Goal: Contribute content: Contribute content

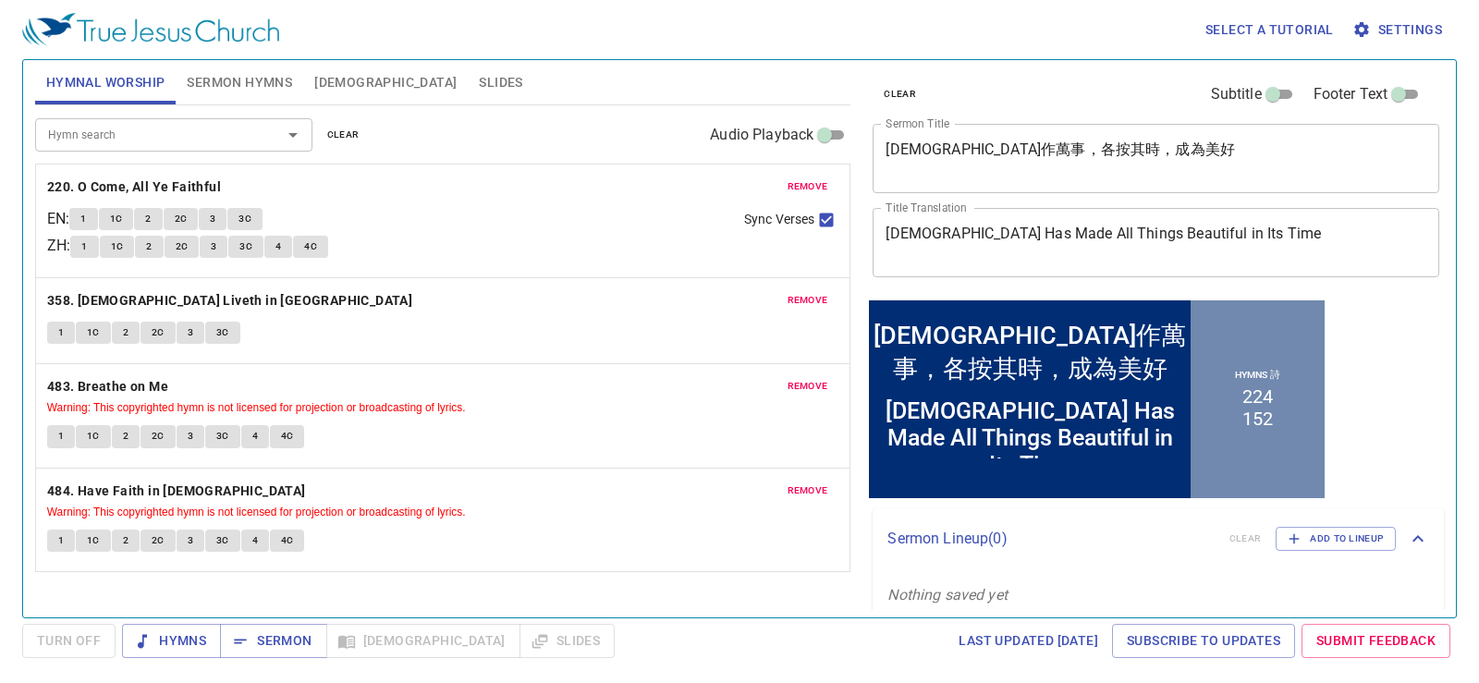
click at [341, 137] on span "clear" at bounding box center [343, 135] width 32 height 17
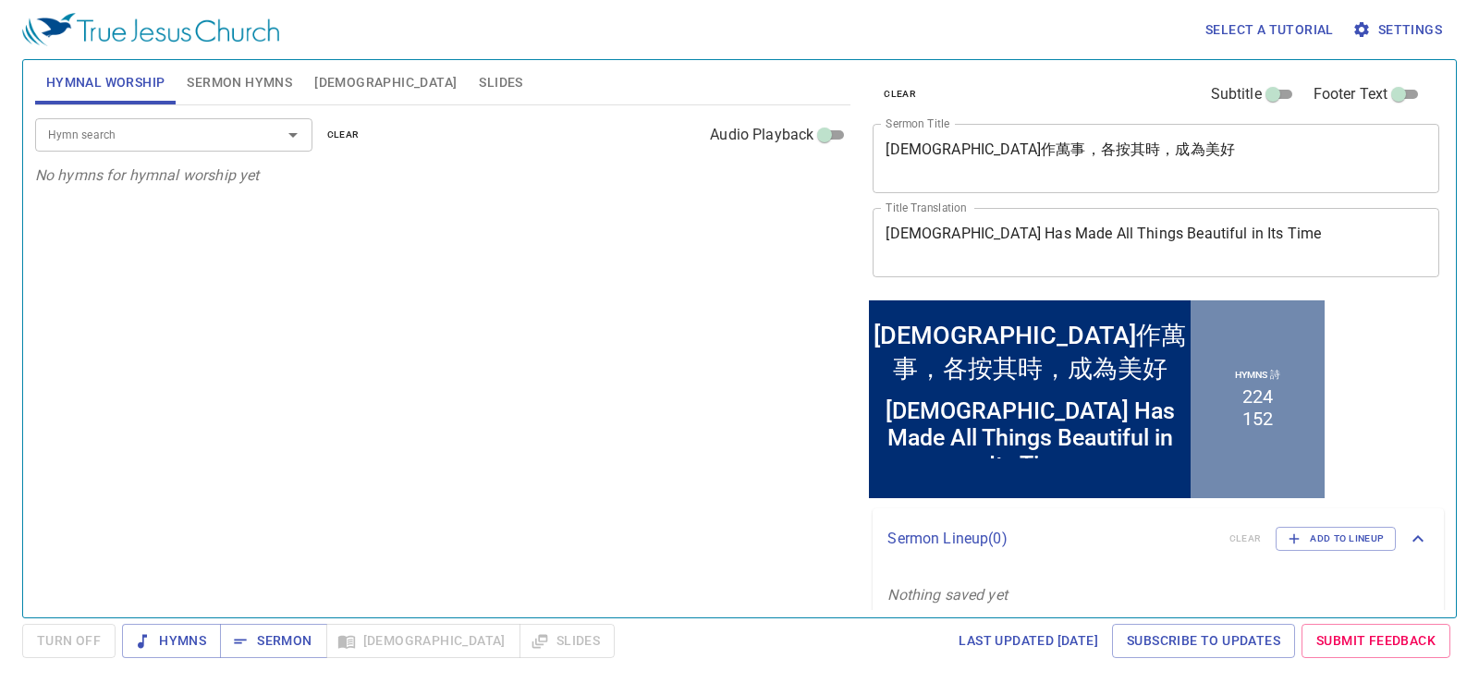
click at [182, 149] on div "Hymn search" at bounding box center [173, 134] width 277 height 32
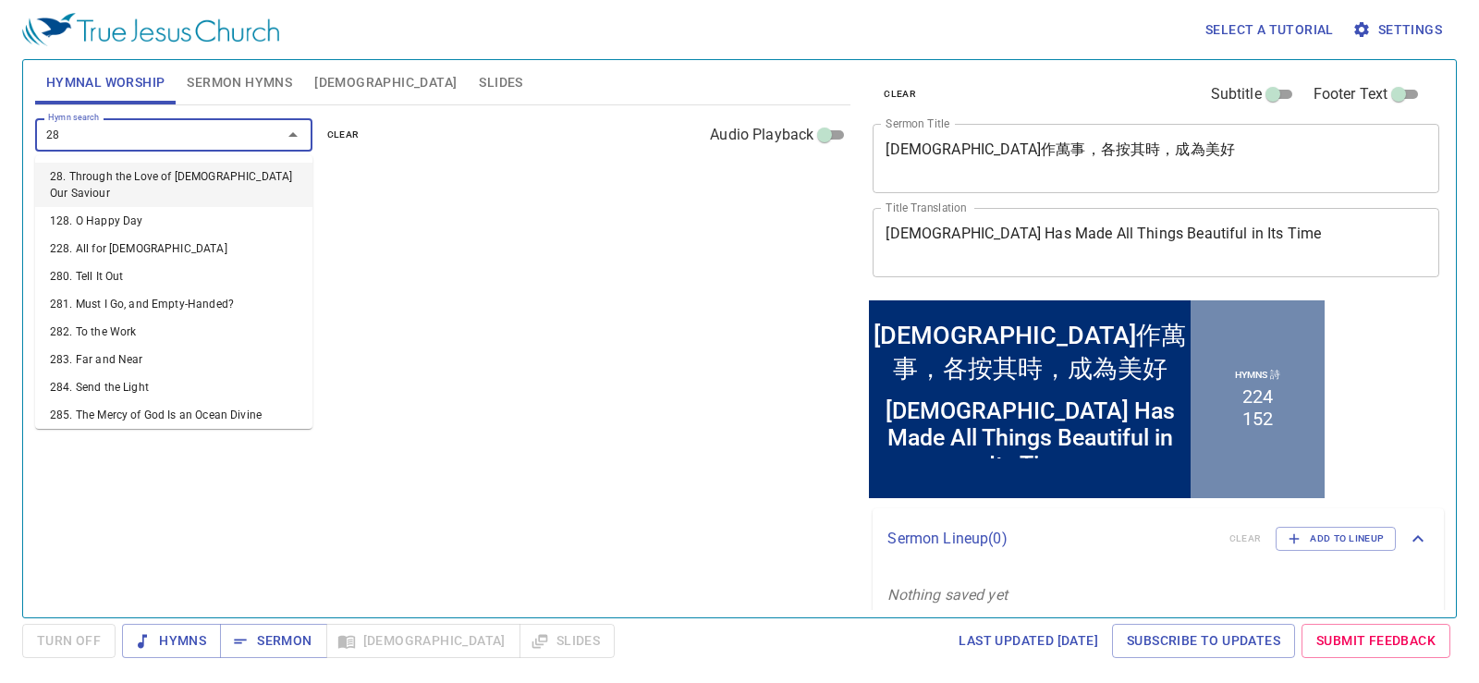
type input "282"
type input "285"
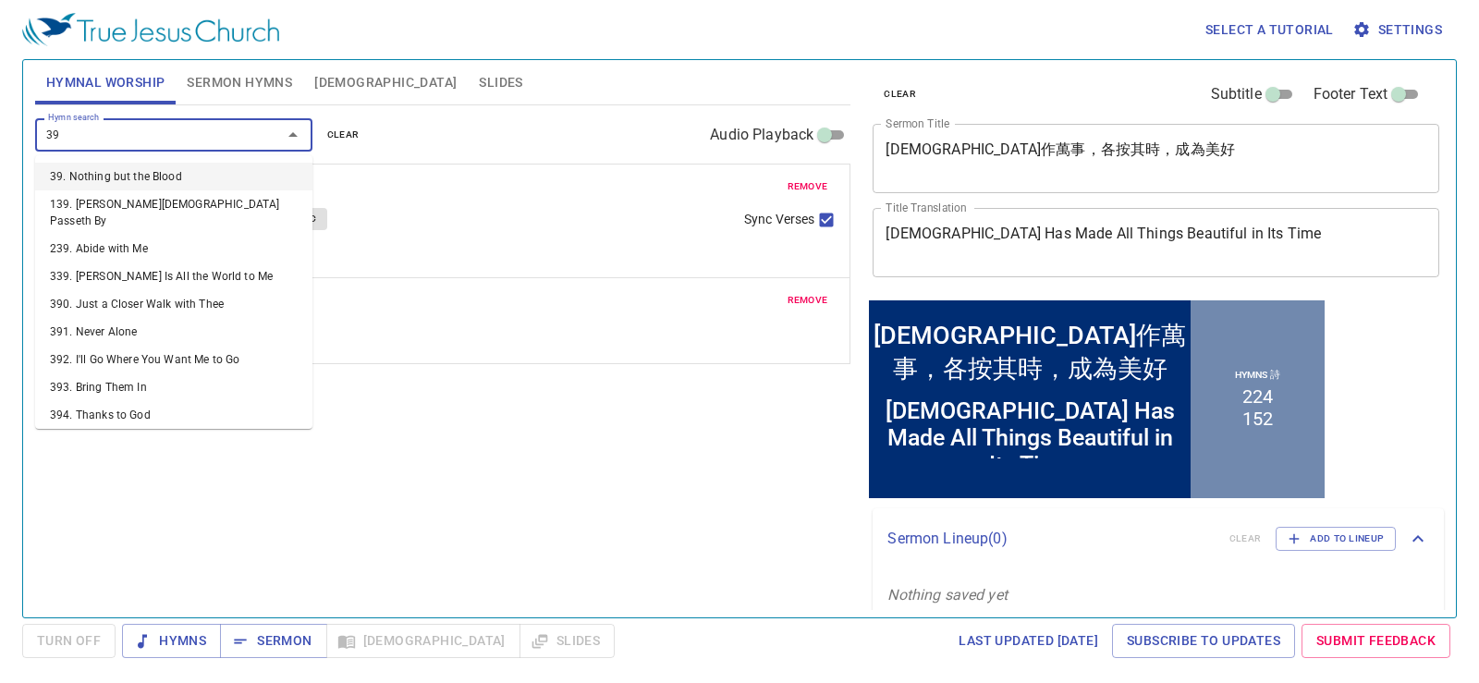
type input "392"
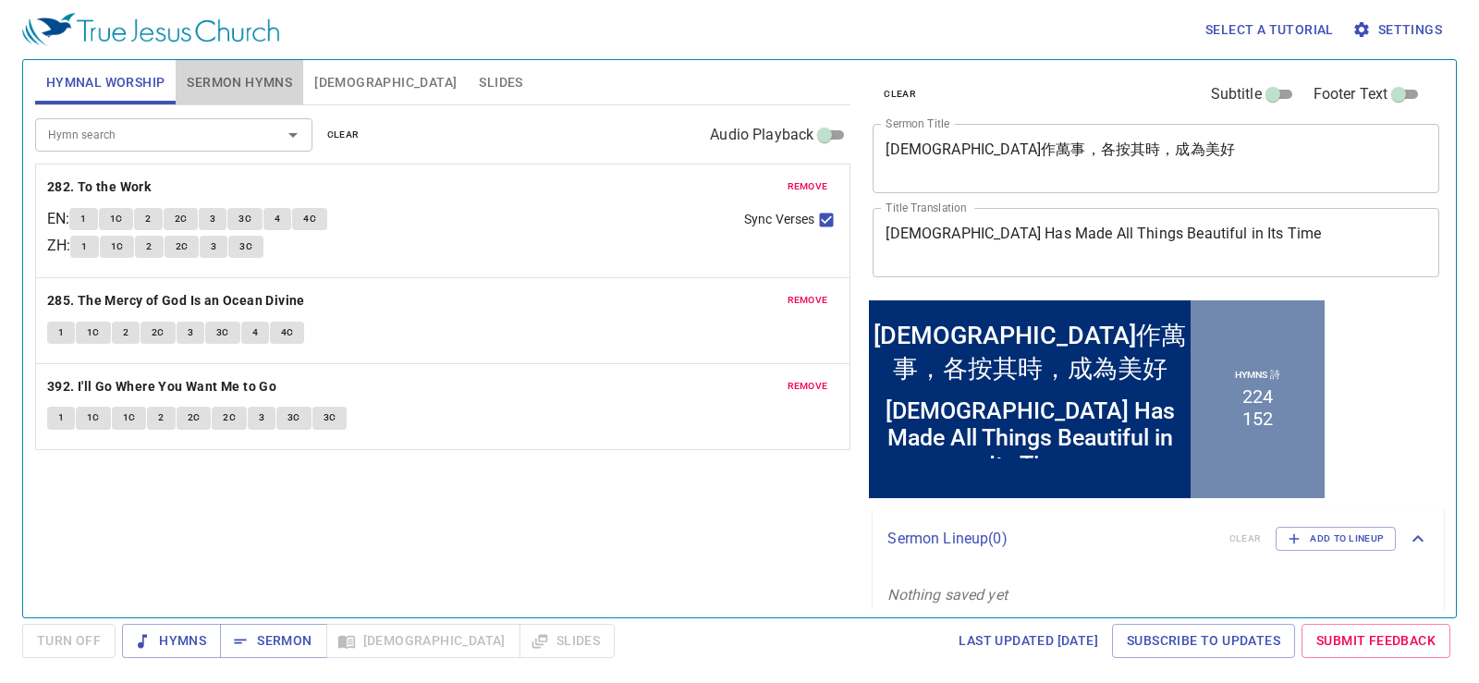
click at [272, 87] on span "Sermon Hymns" at bounding box center [239, 82] width 105 height 23
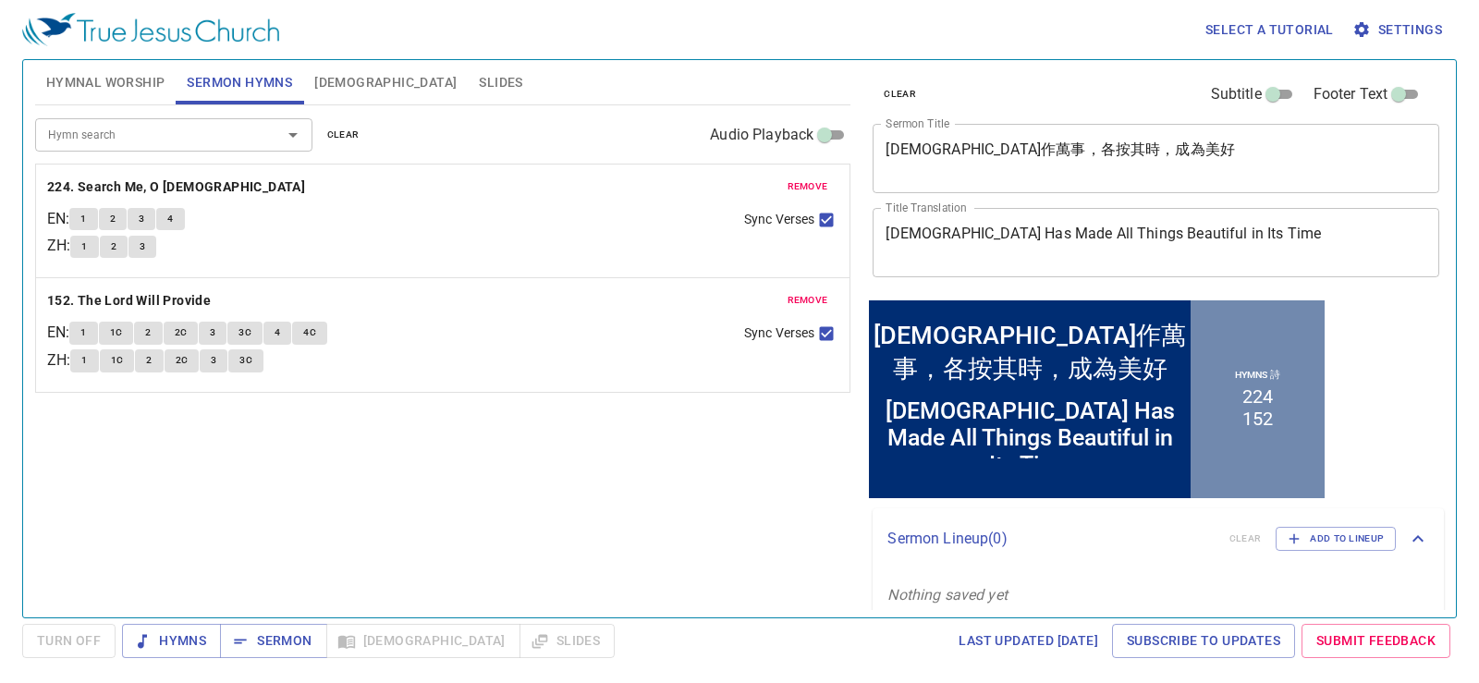
click at [338, 135] on span "clear" at bounding box center [343, 135] width 32 height 17
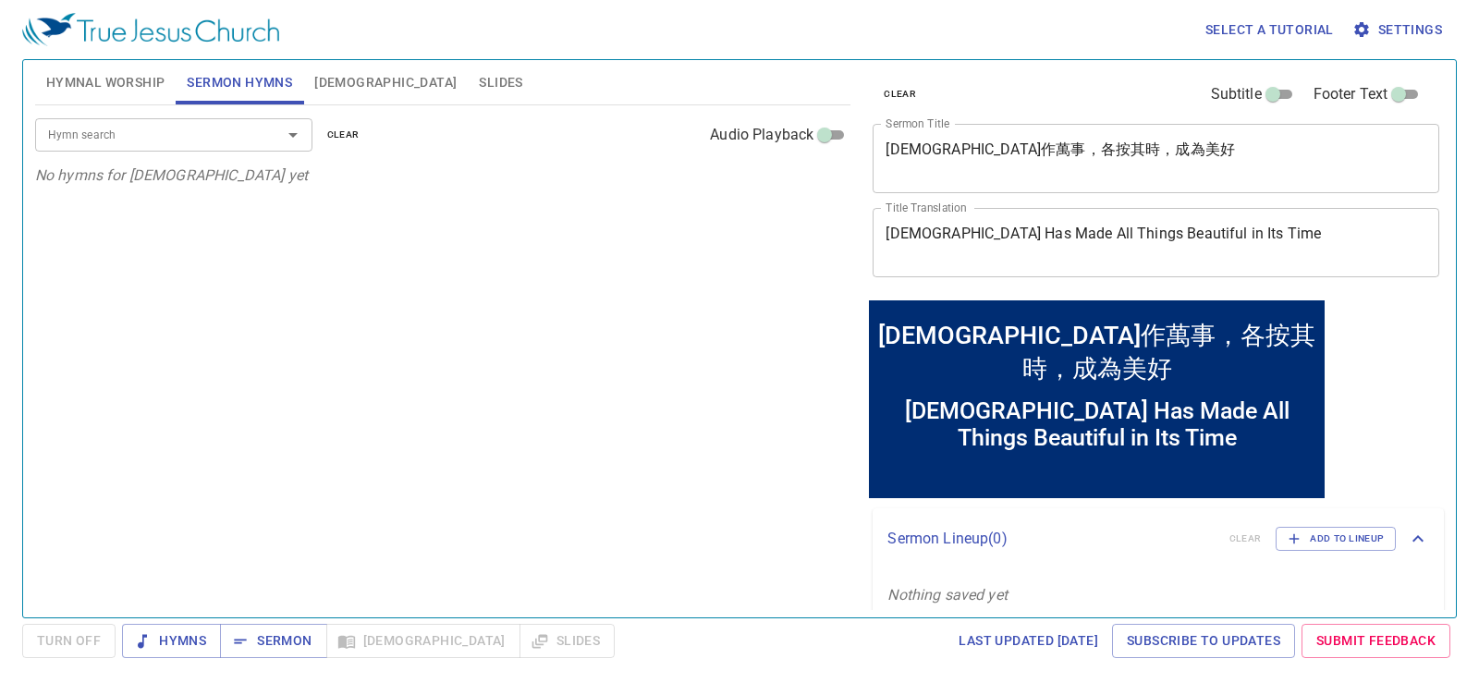
click at [258, 138] on div at bounding box center [280, 135] width 48 height 26
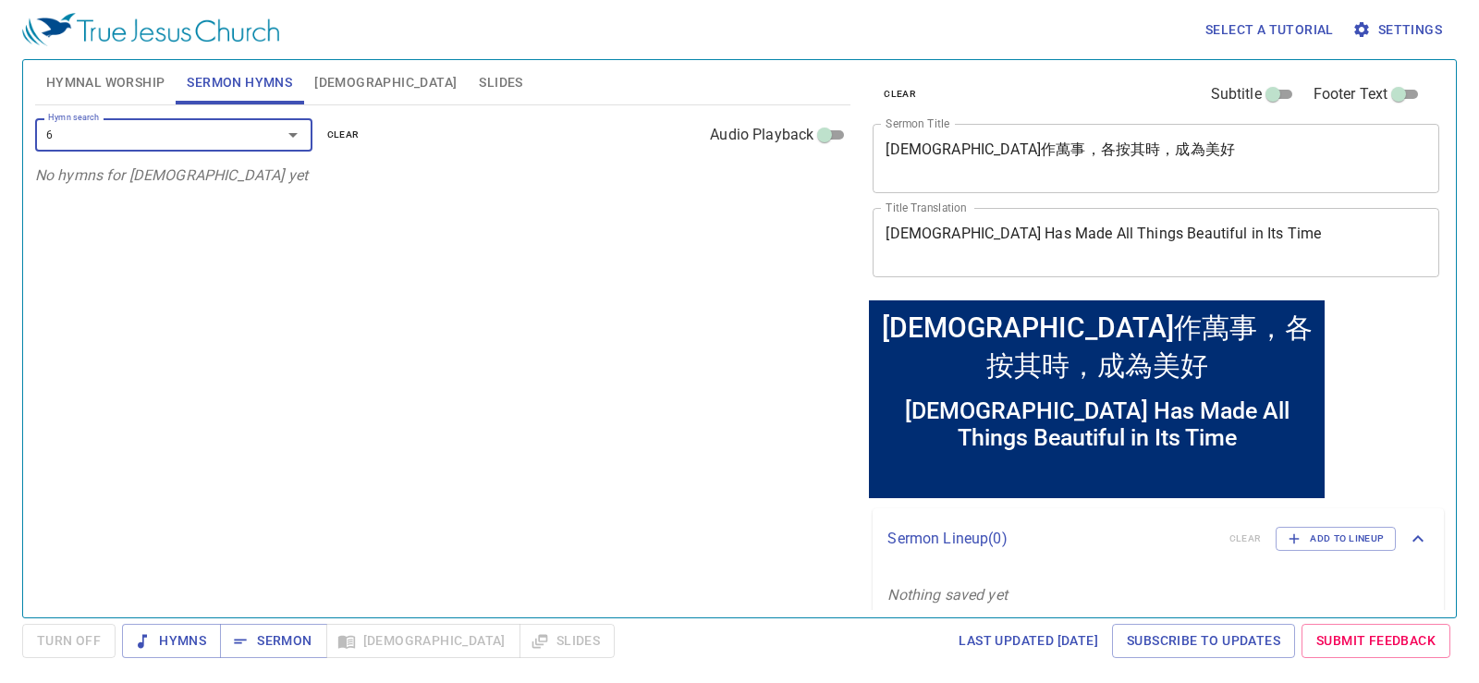
type input "67"
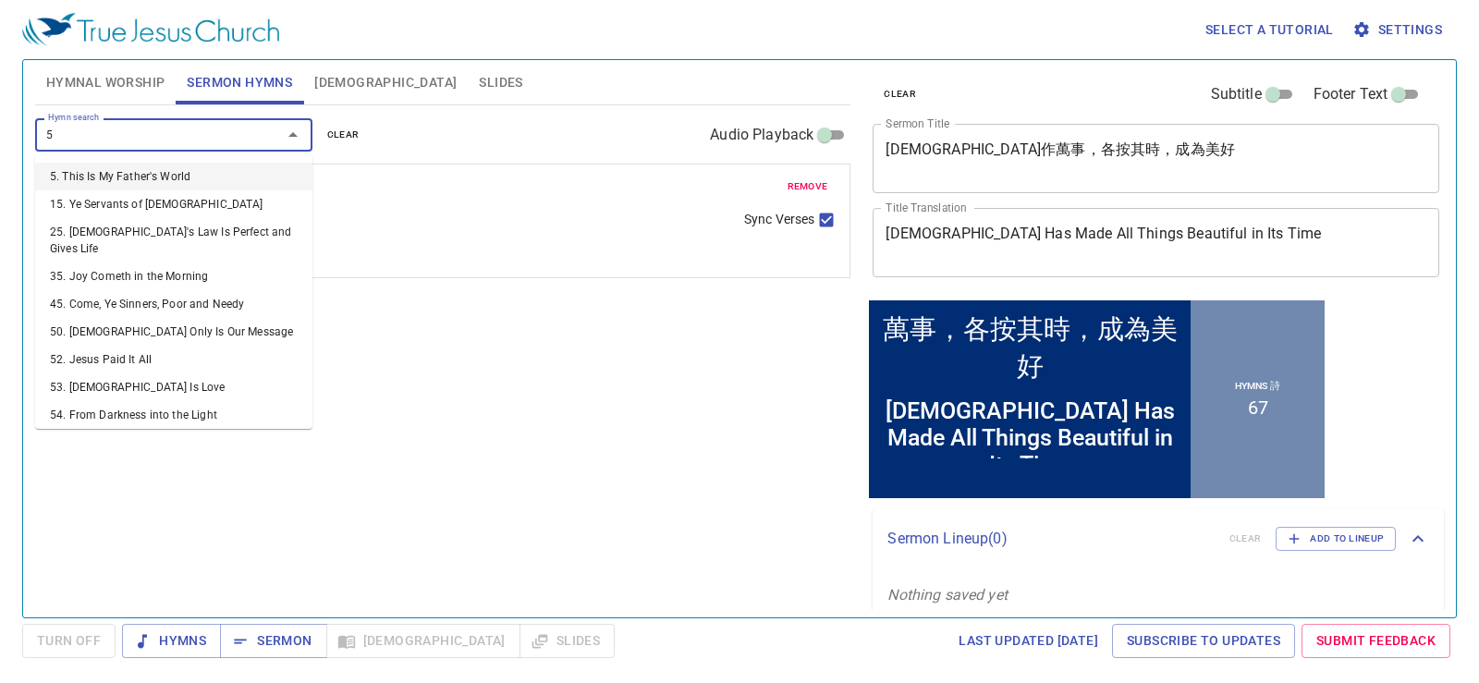
type input "58"
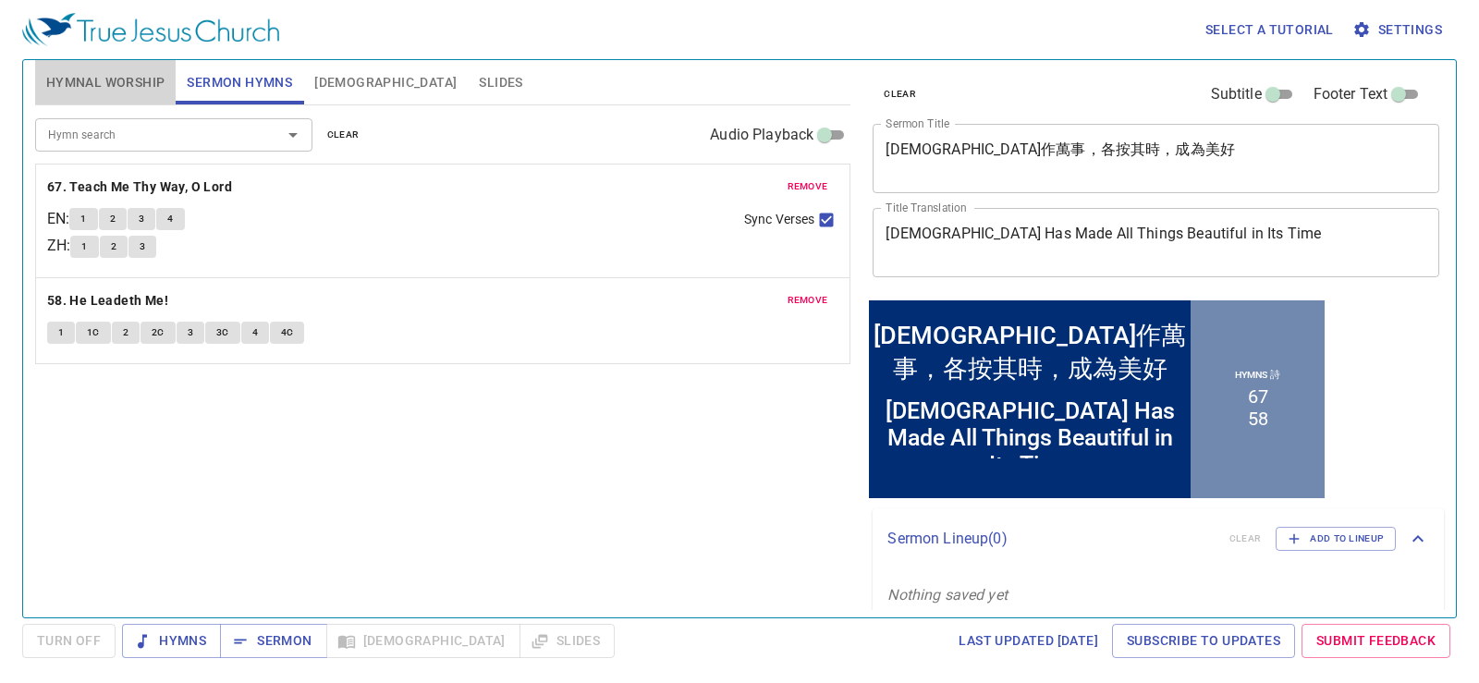
click at [145, 88] on span "Hymnal Worship" at bounding box center [105, 82] width 119 height 23
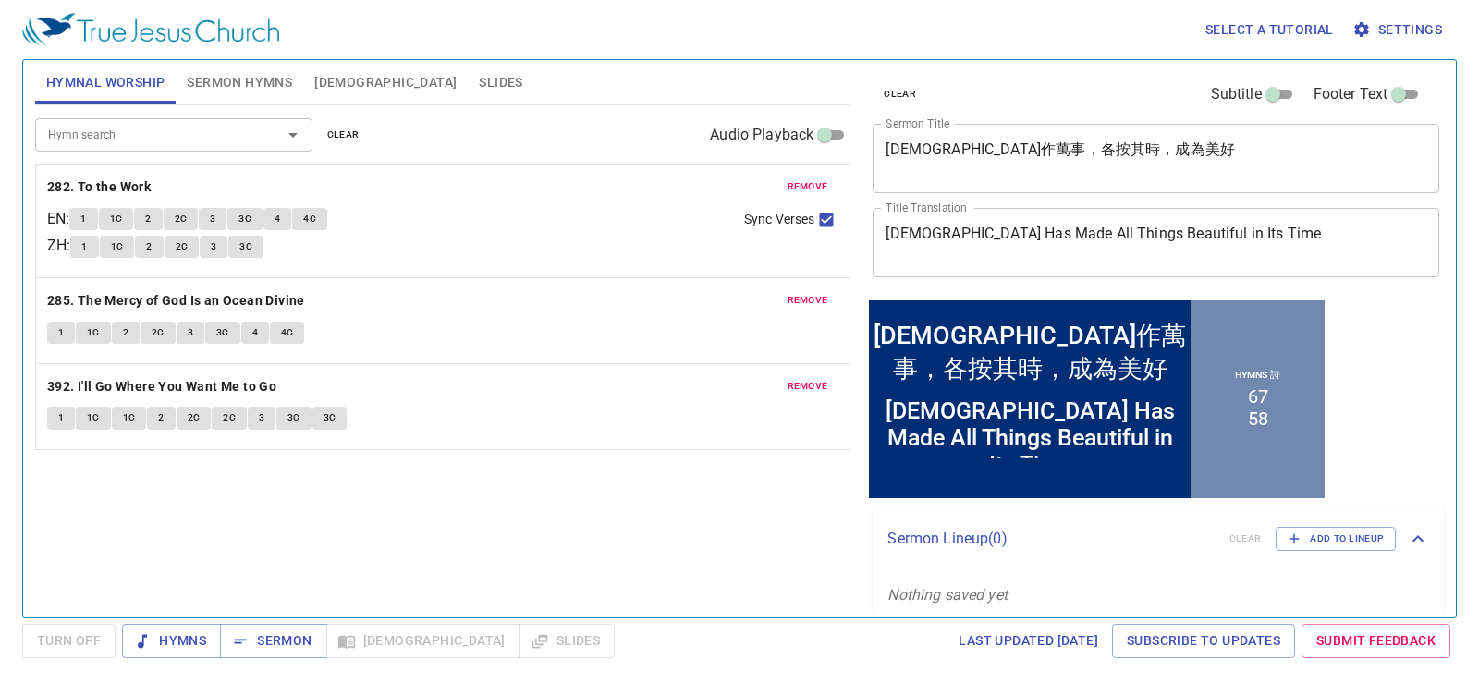
click at [202, 80] on span "Sermon Hymns" at bounding box center [239, 82] width 105 height 23
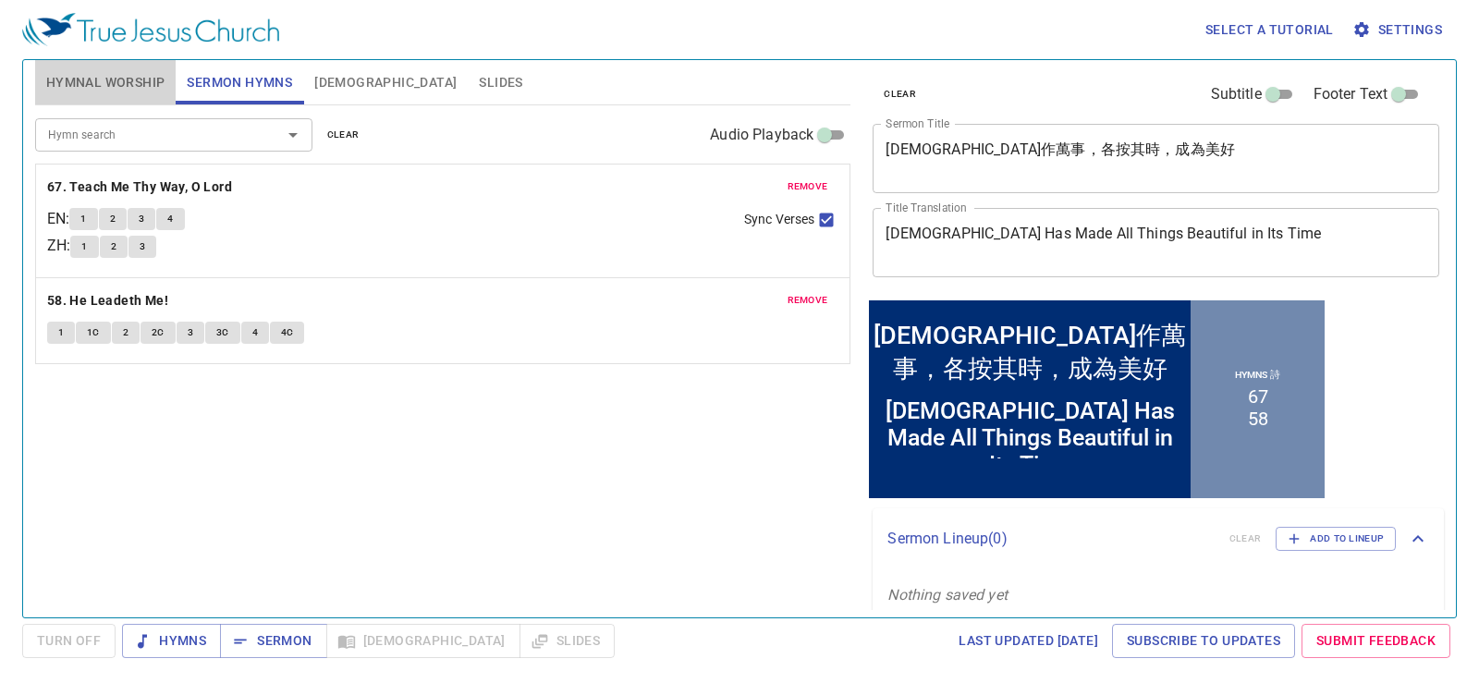
click at [141, 85] on span "Hymnal Worship" at bounding box center [105, 82] width 119 height 23
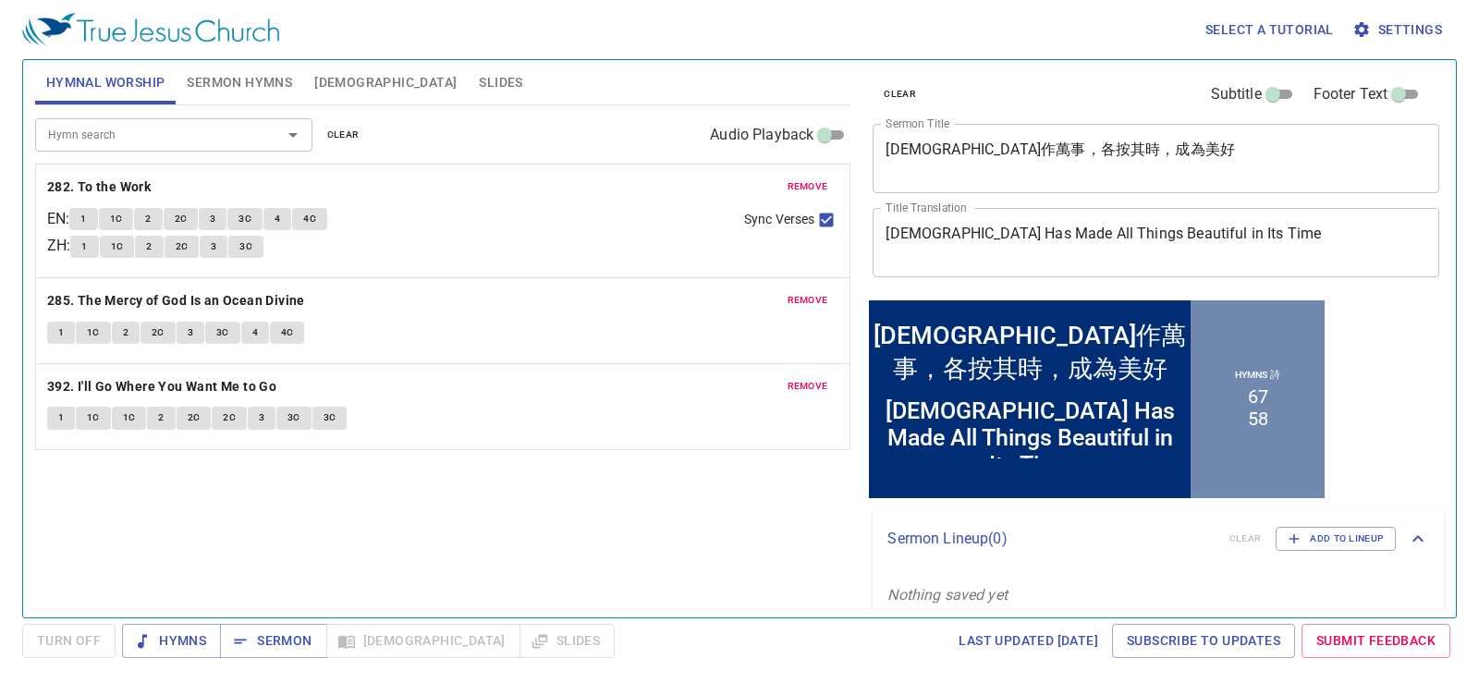
click at [240, 89] on span "Sermon Hymns" at bounding box center [239, 82] width 105 height 23
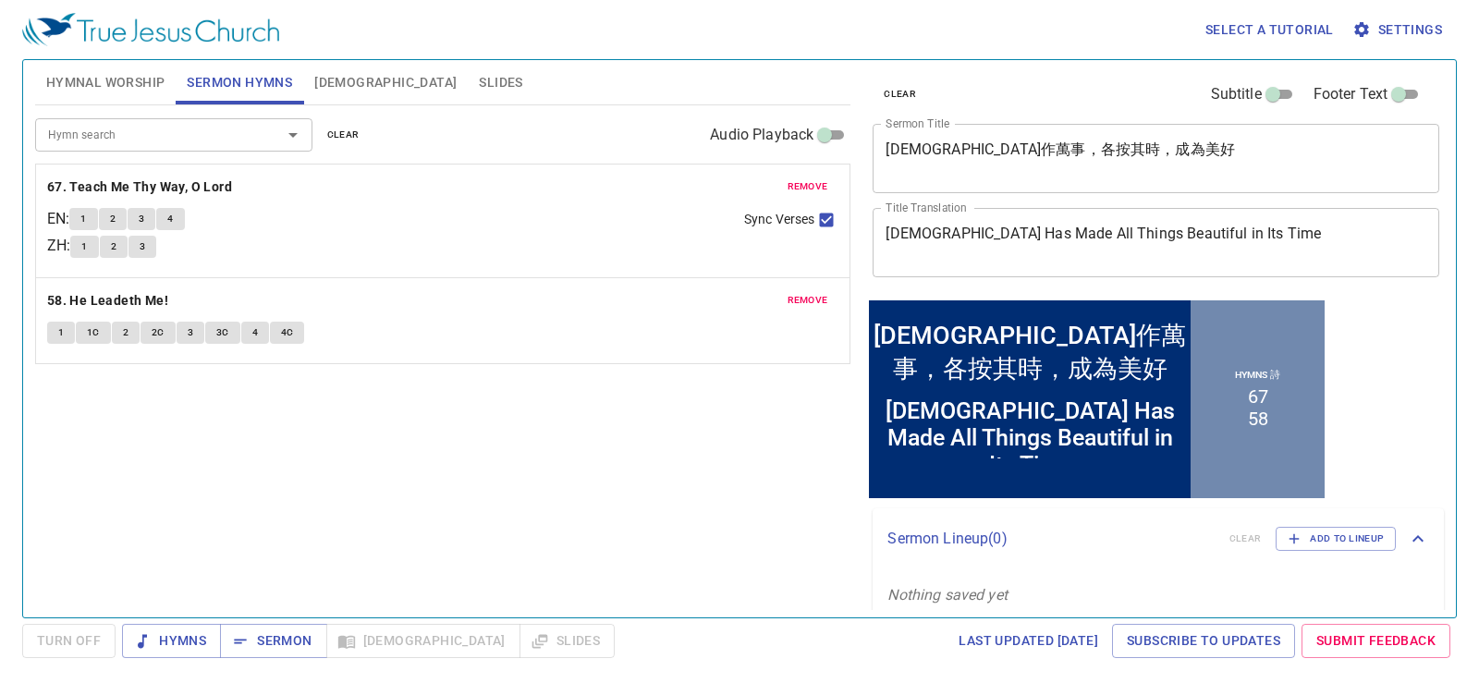
click at [145, 92] on span "Hymnal Worship" at bounding box center [105, 82] width 119 height 23
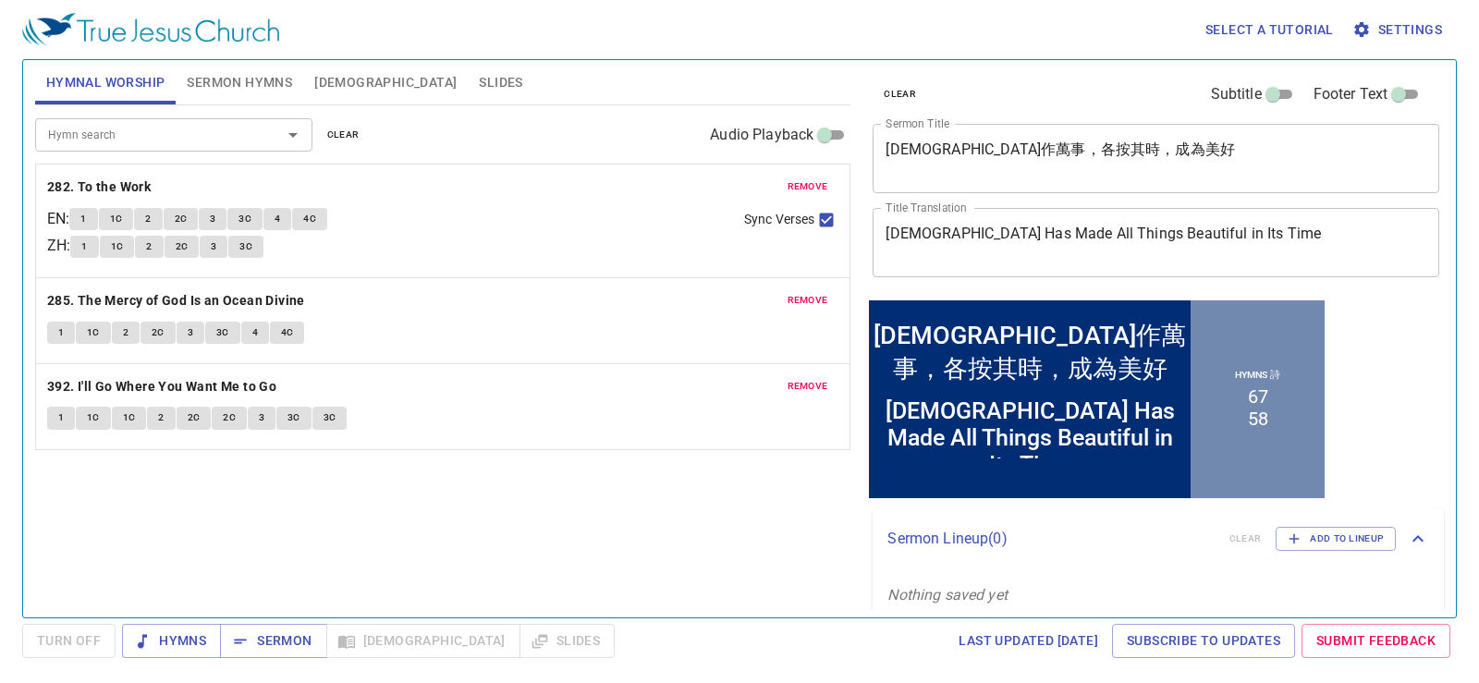
click at [203, 85] on span "Sermon Hymns" at bounding box center [239, 82] width 105 height 23
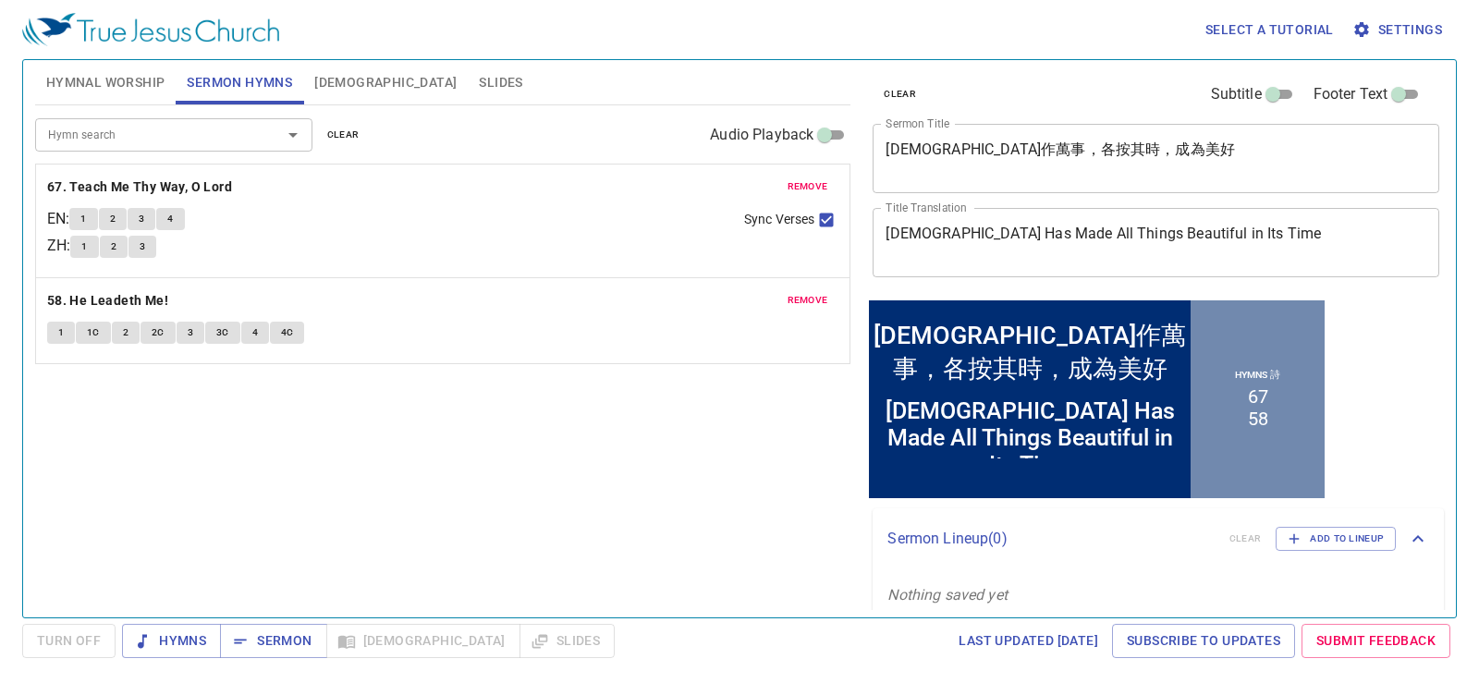
click at [802, 161] on textarea "神作萬事，各按其時，成為美好" at bounding box center [1156, 158] width 541 height 35
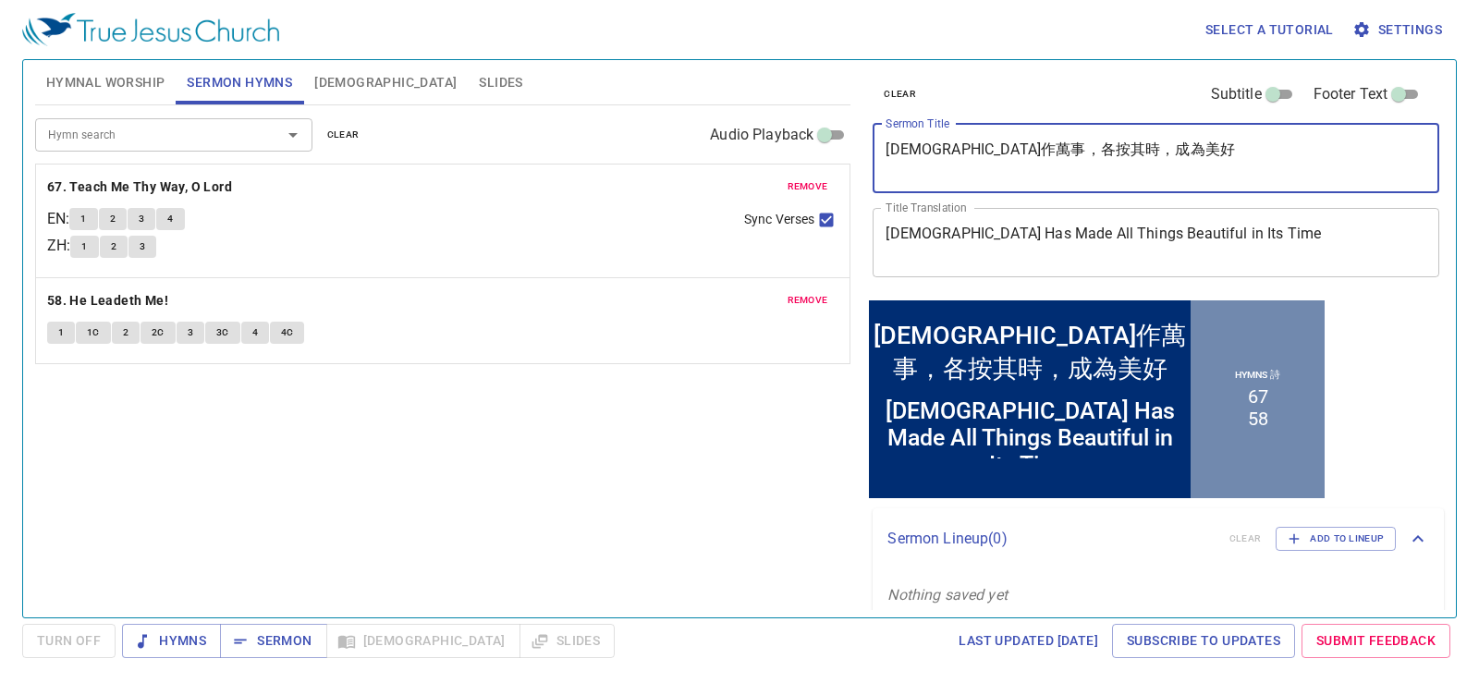
click at [802, 161] on textarea "神作萬事，各按其時，成為美好" at bounding box center [1156, 158] width 541 height 35
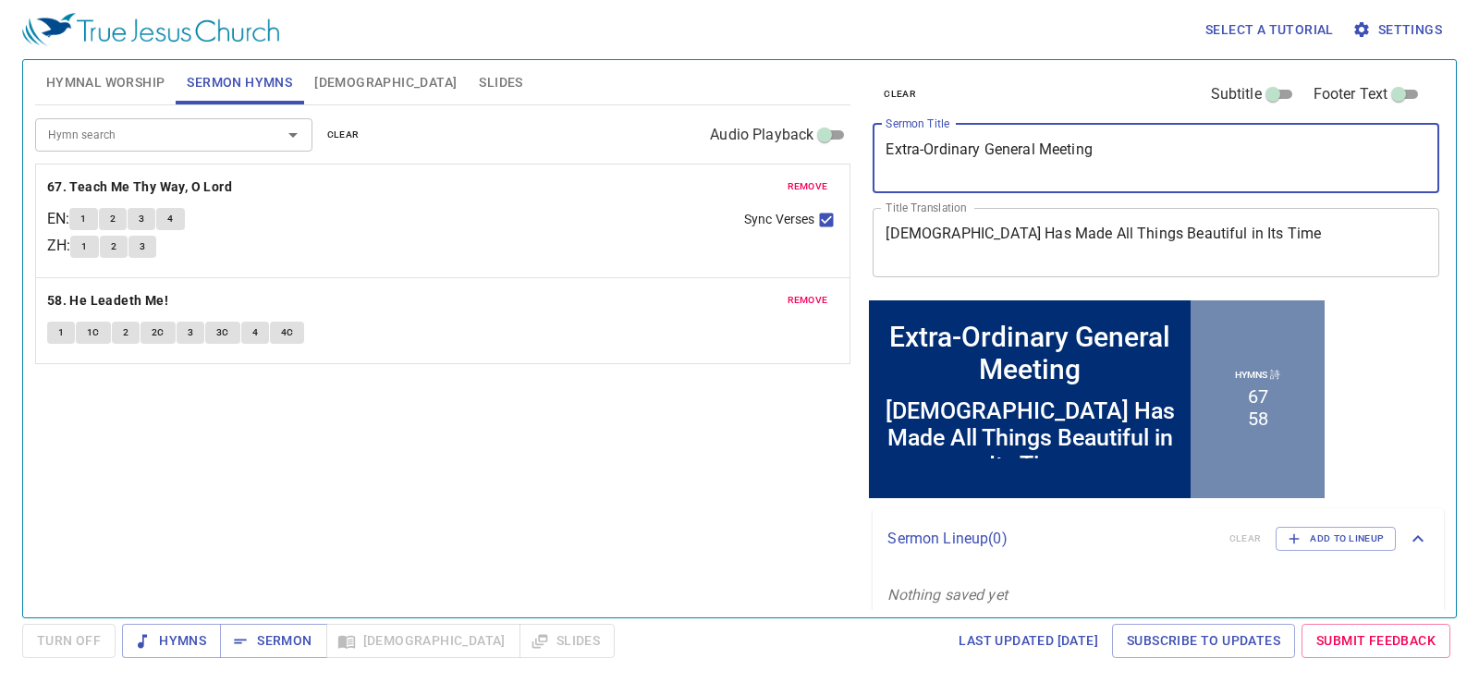
type textarea "Extra-Ordinary General Meeting"
click at [802, 224] on div "God Has Made All Things Beautiful in Its Time x Title Translation" at bounding box center [1156, 242] width 567 height 69
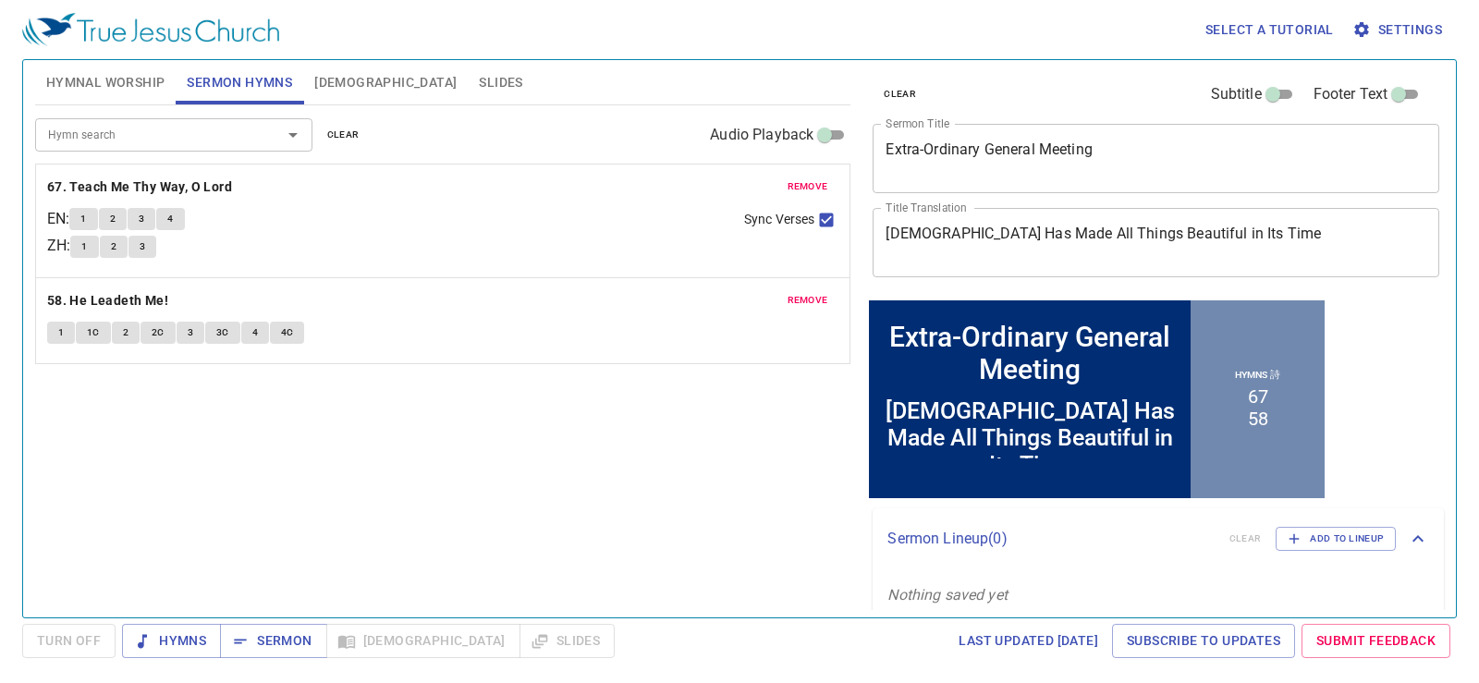
click at [802, 224] on div "God Has Made All Things Beautiful in Its Time x Title Translation" at bounding box center [1156, 242] width 567 height 69
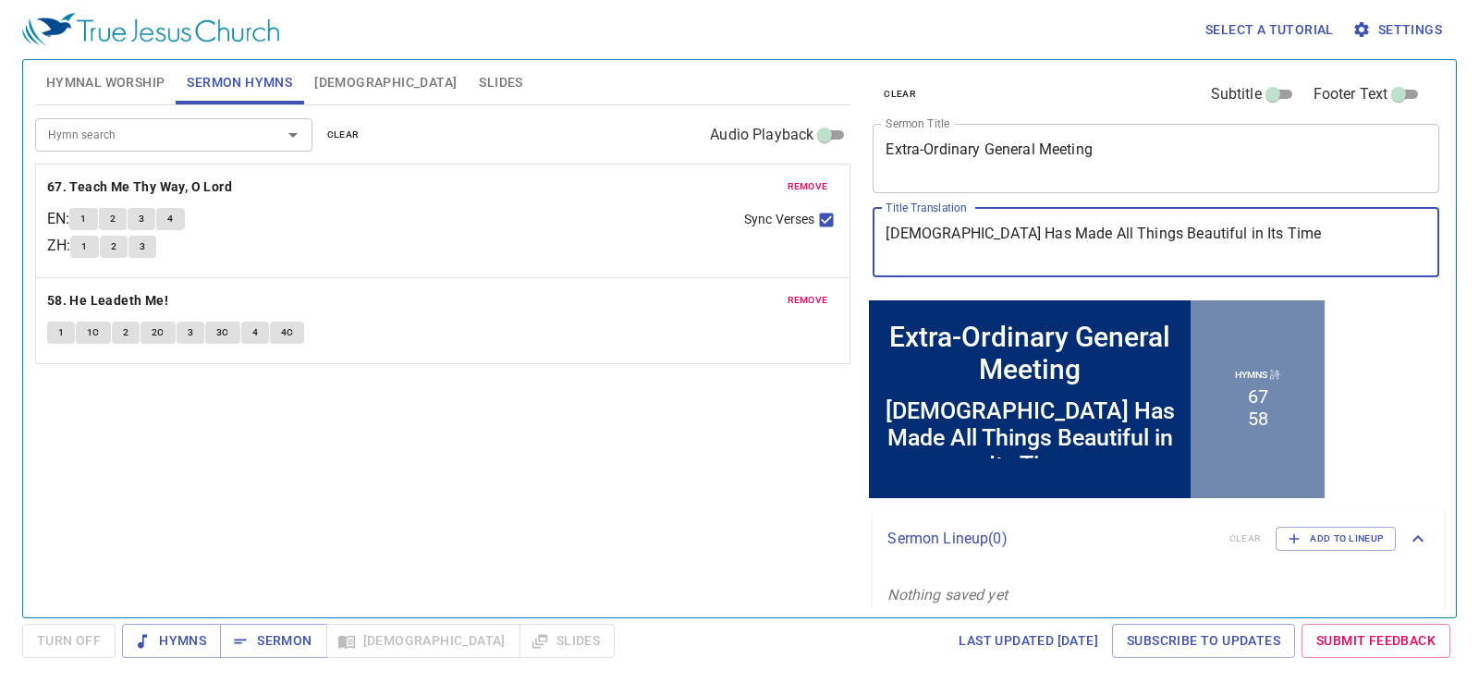
click at [802, 224] on div "God Has Made All Things Beautiful in Its Time x Title Translation" at bounding box center [1156, 242] width 567 height 69
click at [802, 238] on textarea "God Has Made All Things Beautiful in Its Time" at bounding box center [1156, 242] width 541 height 35
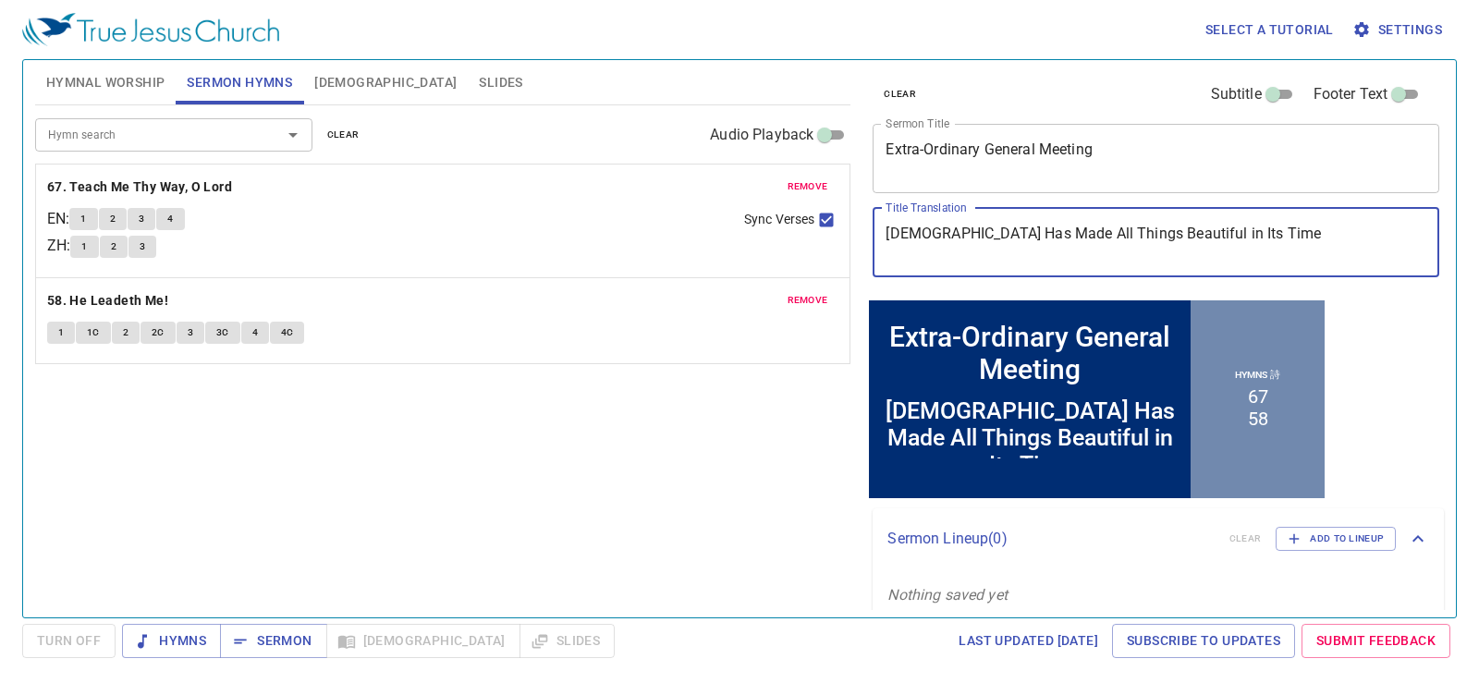
click at [802, 238] on textarea "God Has Made All Things Beautiful in Its Time" at bounding box center [1156, 242] width 541 height 35
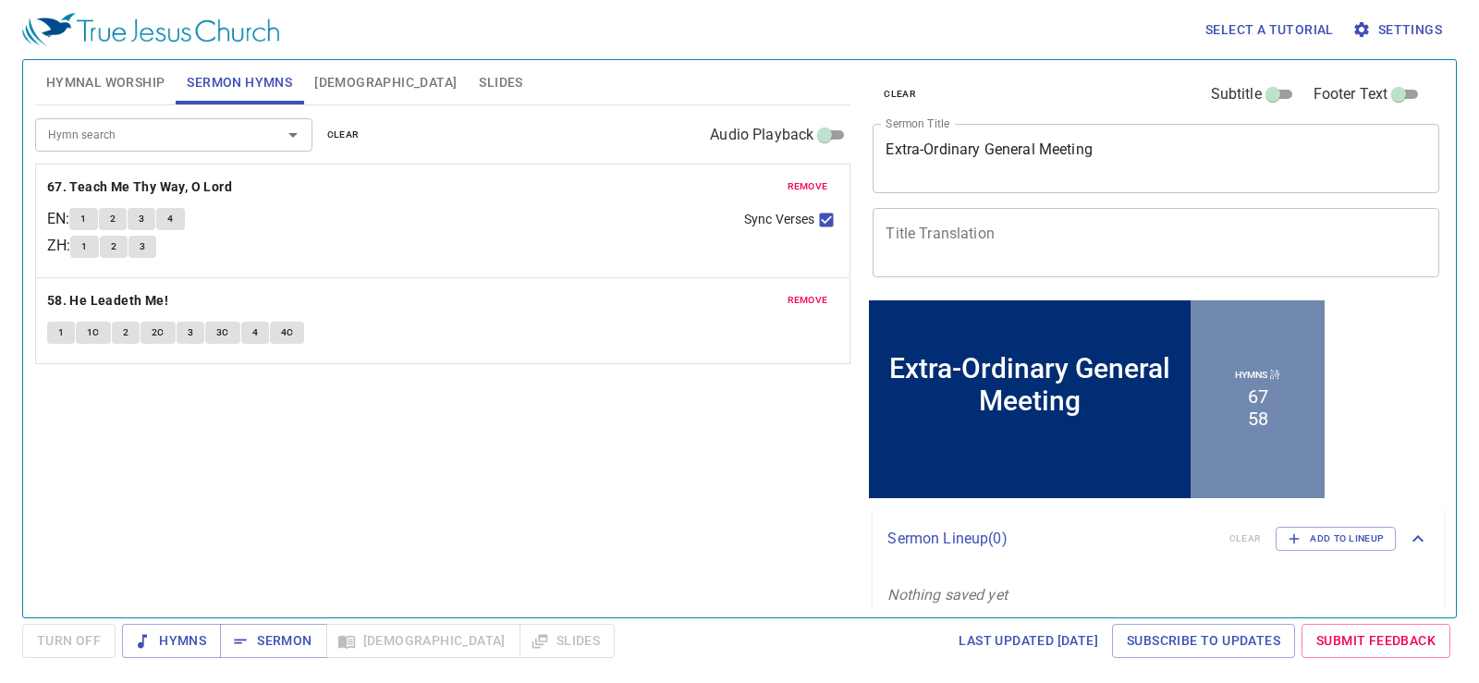
click at [121, 89] on span "Hymnal Worship" at bounding box center [105, 82] width 119 height 23
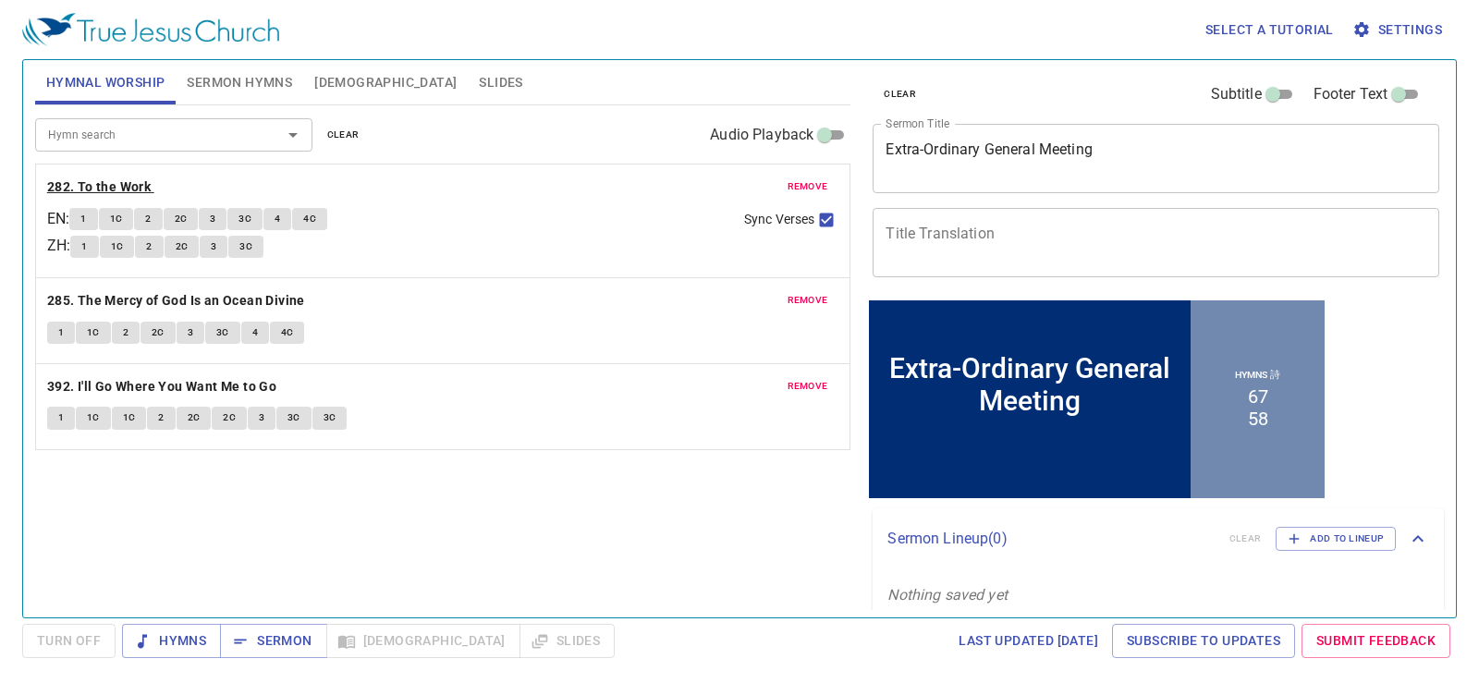
click at [147, 193] on b "282. To the Work" at bounding box center [99, 187] width 104 height 23
click at [123, 185] on b "282. To the Work" at bounding box center [99, 187] width 104 height 23
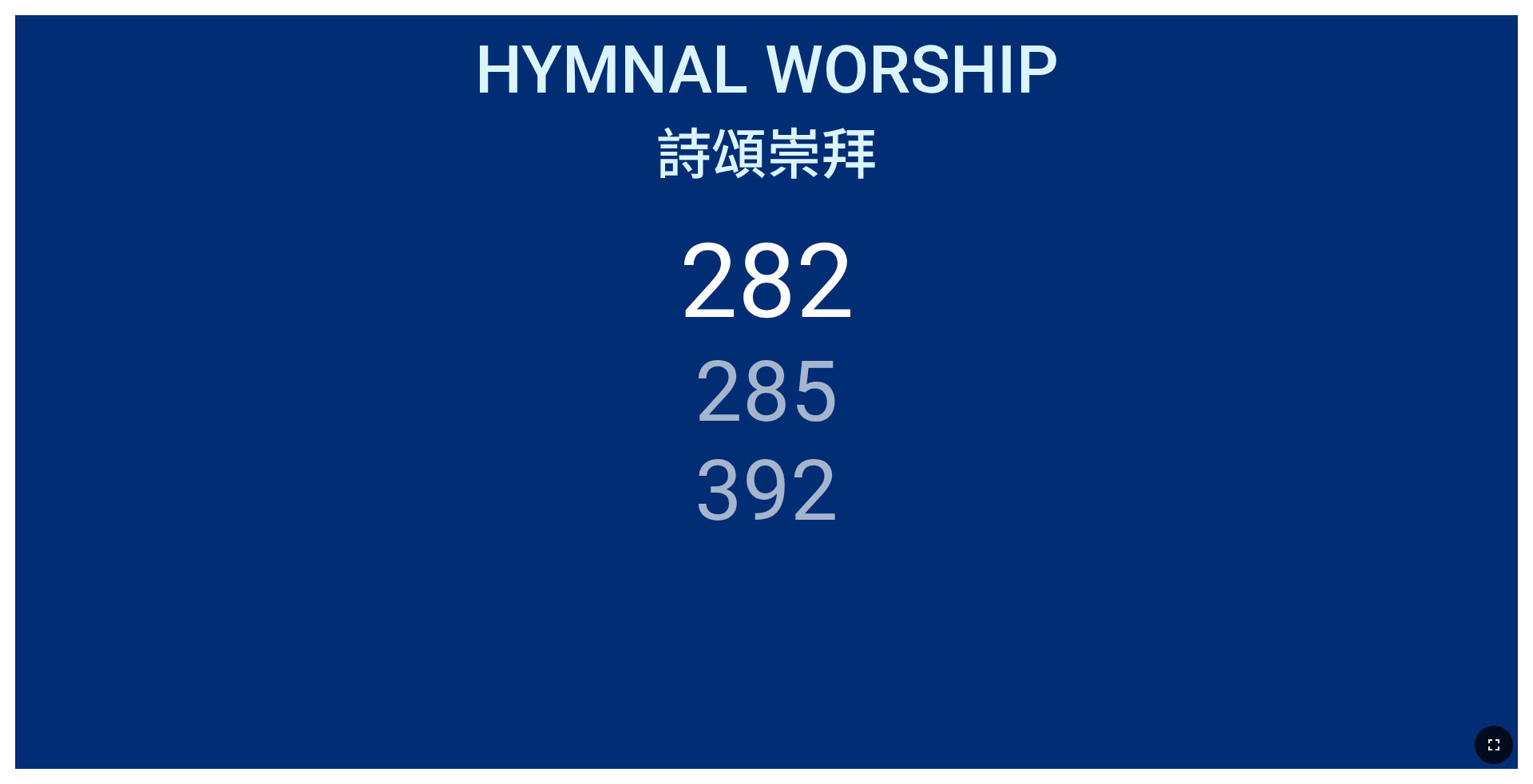
click at [1264, 627] on button "button" at bounding box center [1494, 744] width 38 height 38
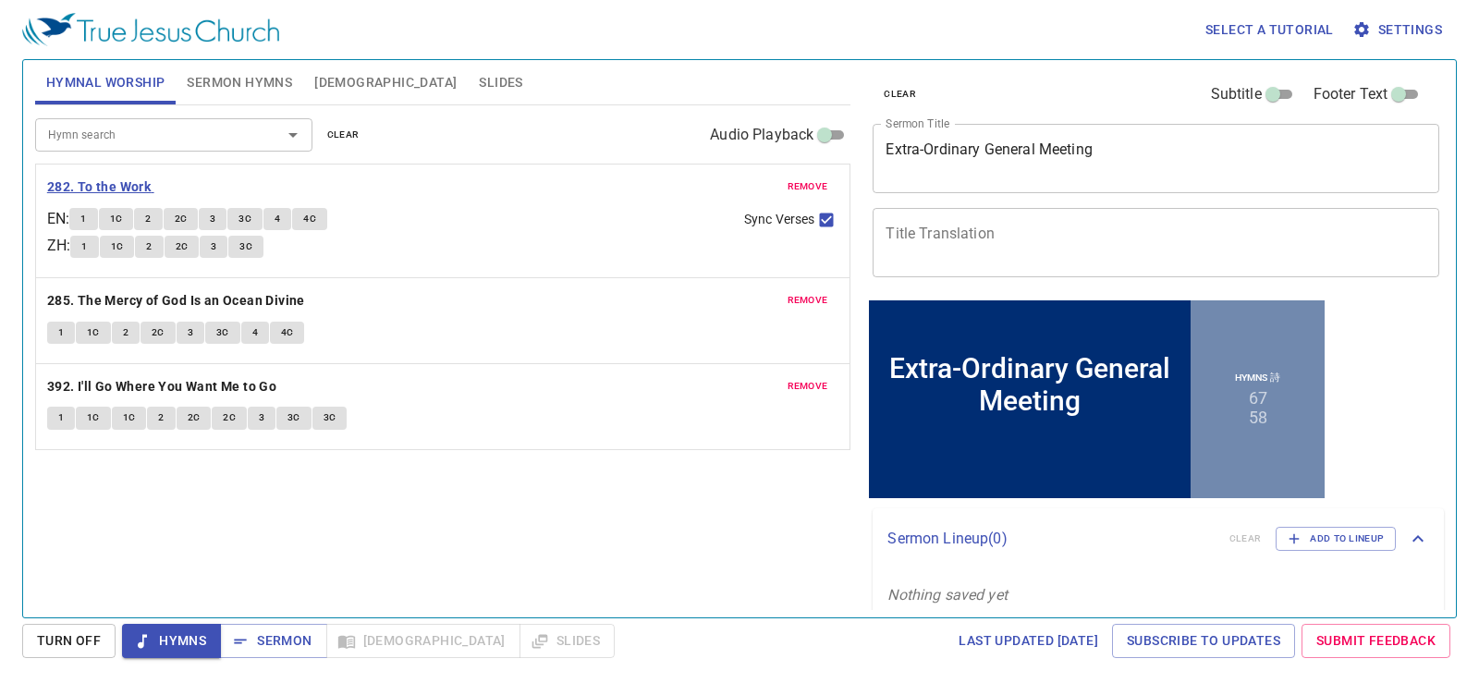
drag, startPoint x: 89, startPoint y: 213, endPoint x: 129, endPoint y: 194, distance: 44.7
click at [129, 194] on div "remove 282. To the Work EN : 1 1C 2 2C 3 3C 4 4C ZH : 1 1C 2 2C 3 3C Sync Verses" at bounding box center [443, 221] width 815 height 113
click at [86, 211] on span "1" at bounding box center [83, 219] width 6 height 17
click at [188, 218] on span "2C" at bounding box center [181, 219] width 13 height 17
click at [822, 223] on input "Sync Verses" at bounding box center [827, 224] width 24 height 24
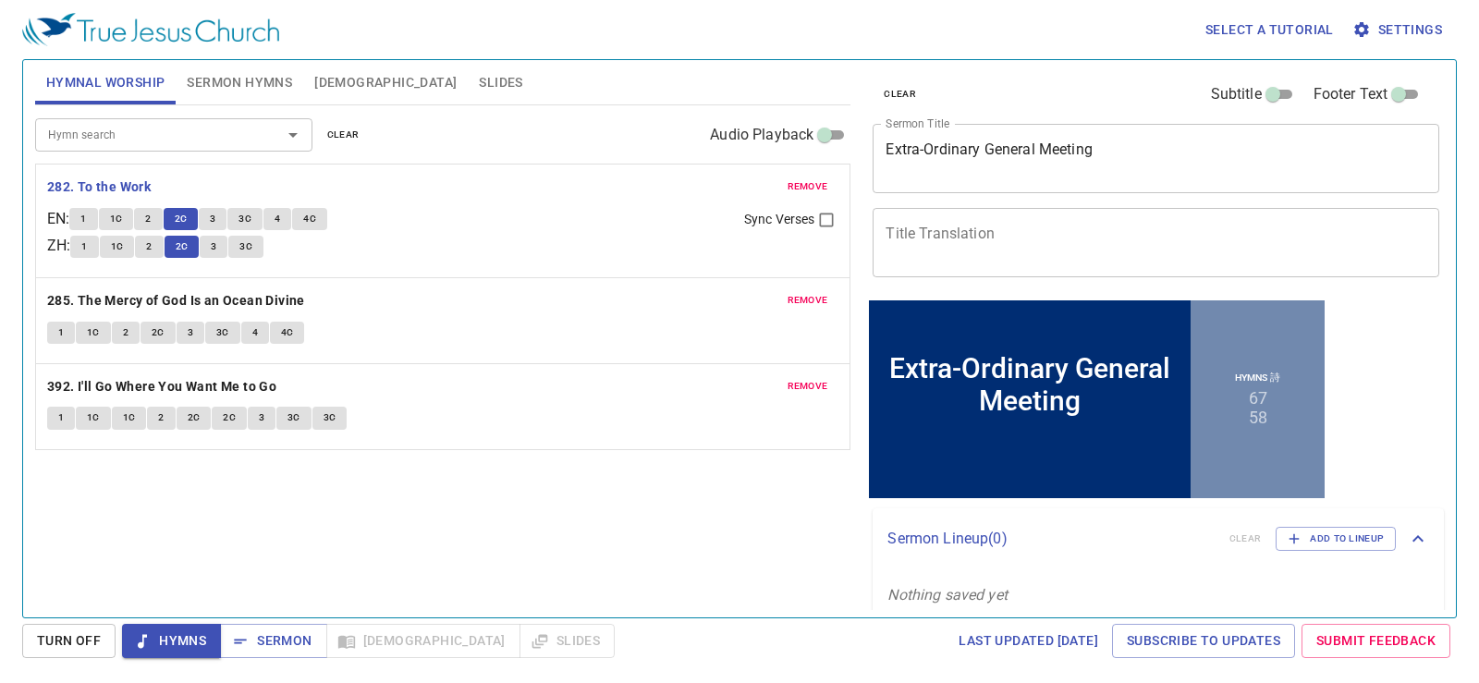
click at [215, 220] on span "3" at bounding box center [213, 219] width 6 height 17
click at [224, 247] on button "3" at bounding box center [214, 247] width 28 height 22
click at [828, 219] on input "Sync Verses" at bounding box center [827, 224] width 24 height 24
click at [250, 223] on span "3C" at bounding box center [245, 219] width 13 height 17
click at [827, 215] on input "Sync Verses" at bounding box center [827, 224] width 24 height 24
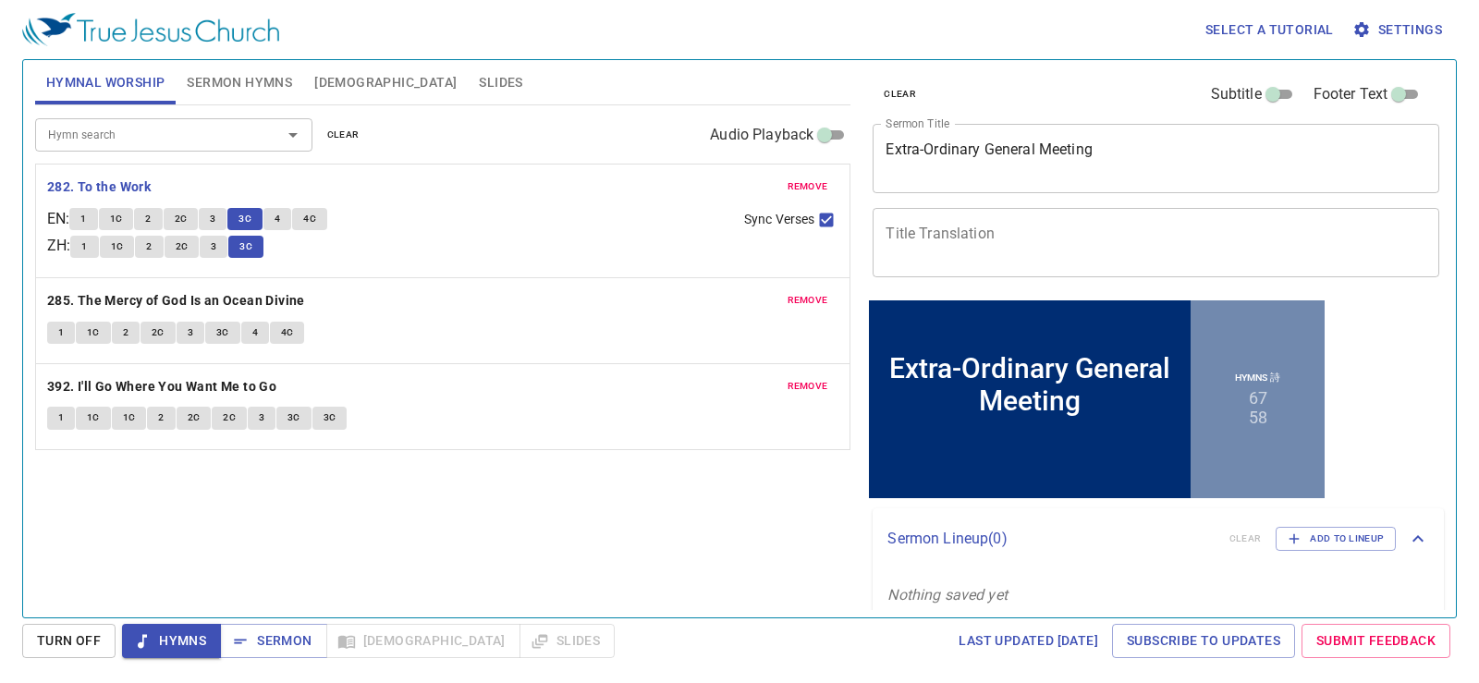
checkbox input "false"
click at [280, 218] on span "4" at bounding box center [278, 219] width 6 height 17
click at [216, 246] on span "3" at bounding box center [214, 247] width 6 height 17
click at [310, 221] on span "4C" at bounding box center [309, 219] width 13 height 17
click at [259, 252] on button "3C" at bounding box center [245, 247] width 35 height 22
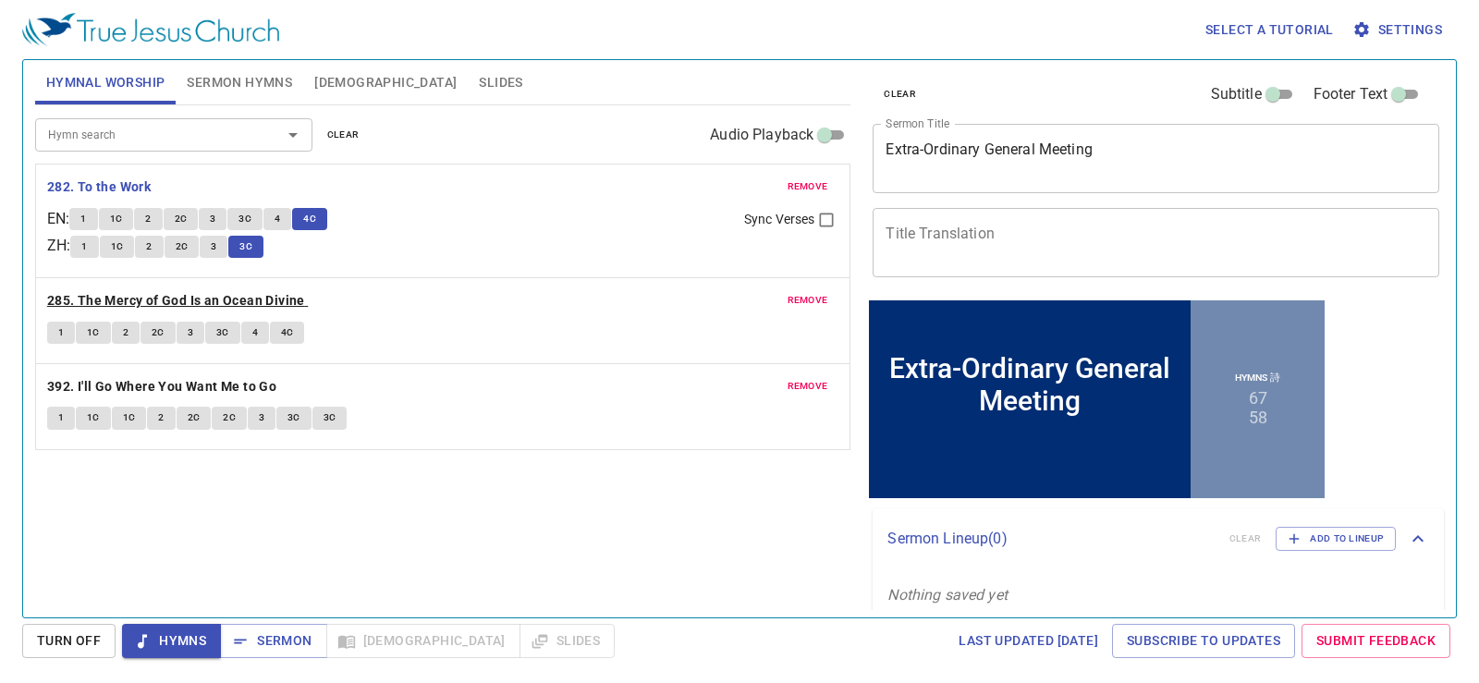
click at [138, 306] on b "285. The Mercy of God Is an Ocean Divine" at bounding box center [176, 300] width 258 height 23
click at [926, 161] on textarea "Extra-Ordinary General Meeting" at bounding box center [1156, 158] width 541 height 35
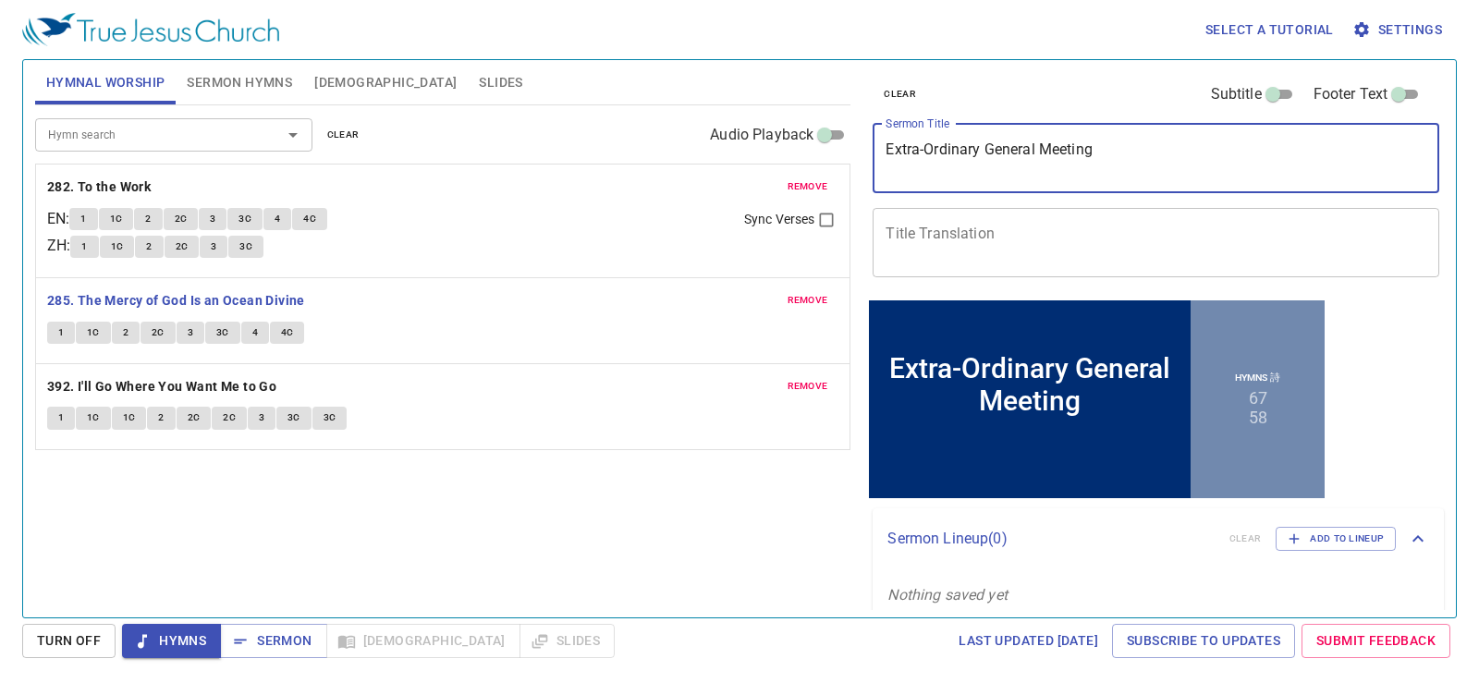
click at [59, 325] on span "1" at bounding box center [61, 333] width 6 height 17
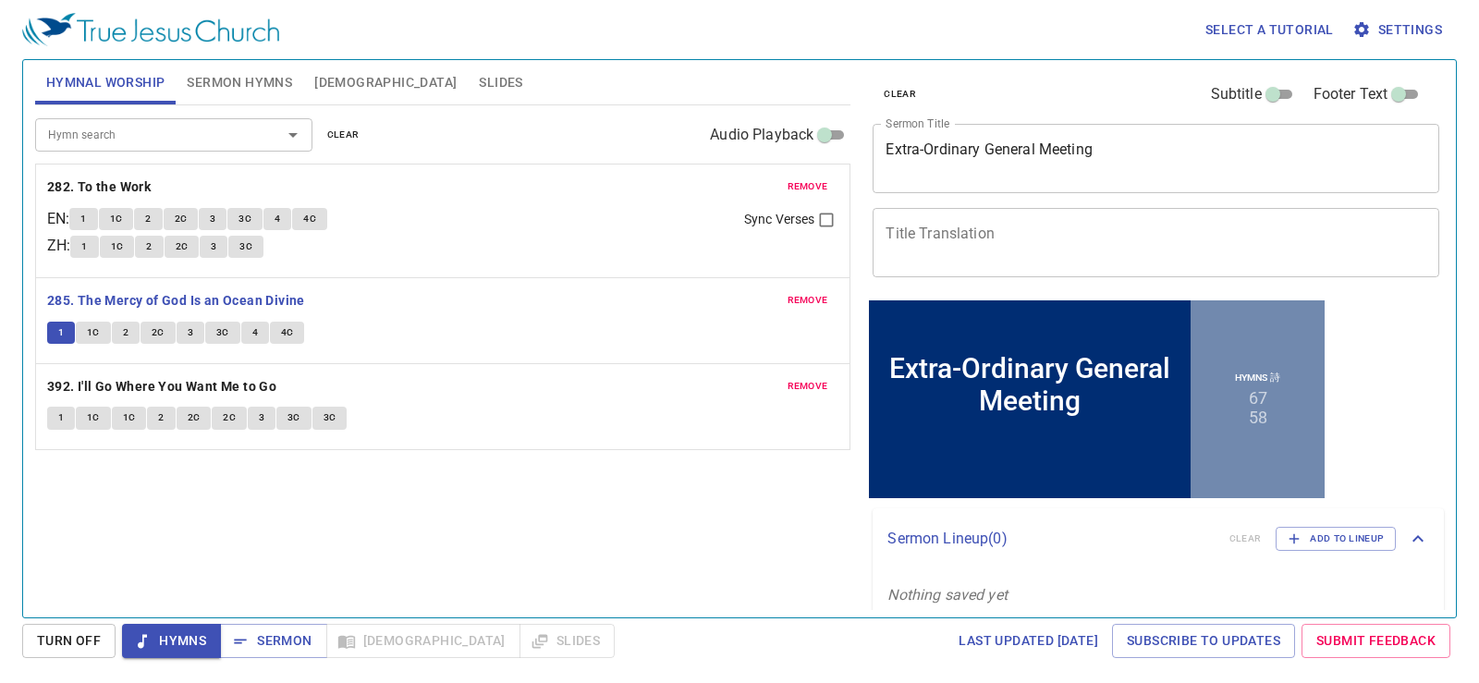
click at [98, 330] on span "1C" at bounding box center [93, 333] width 13 height 17
click at [125, 336] on span "2" at bounding box center [126, 333] width 6 height 17
click at [153, 327] on span "2C" at bounding box center [158, 333] width 13 height 17
click at [526, 72] on div "Hymnal Worship Sermon Hymns Bible Slides" at bounding box center [443, 82] width 816 height 44
click at [193, 336] on button "3" at bounding box center [191, 333] width 28 height 22
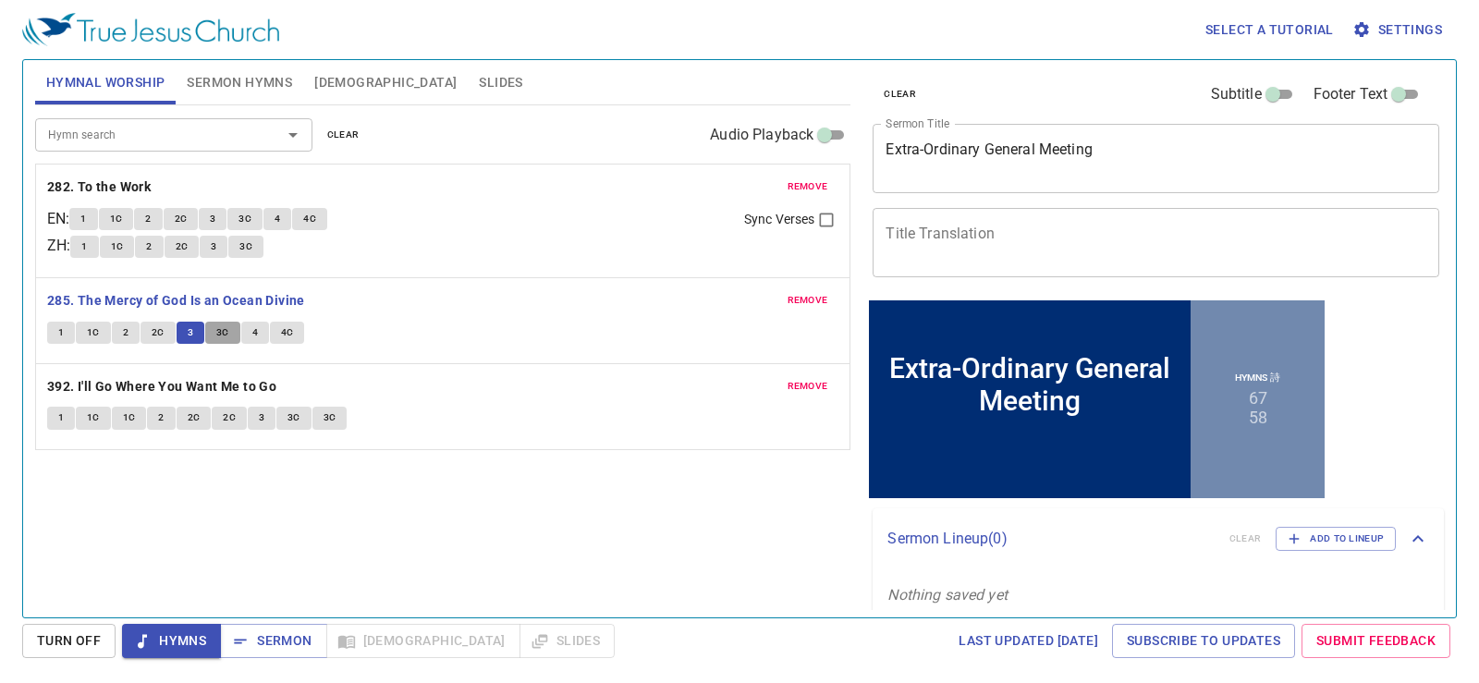
drag, startPoint x: 224, startPoint y: 329, endPoint x: 236, endPoint y: 337, distance: 14.1
click at [226, 332] on span "3C" at bounding box center [222, 333] width 13 height 17
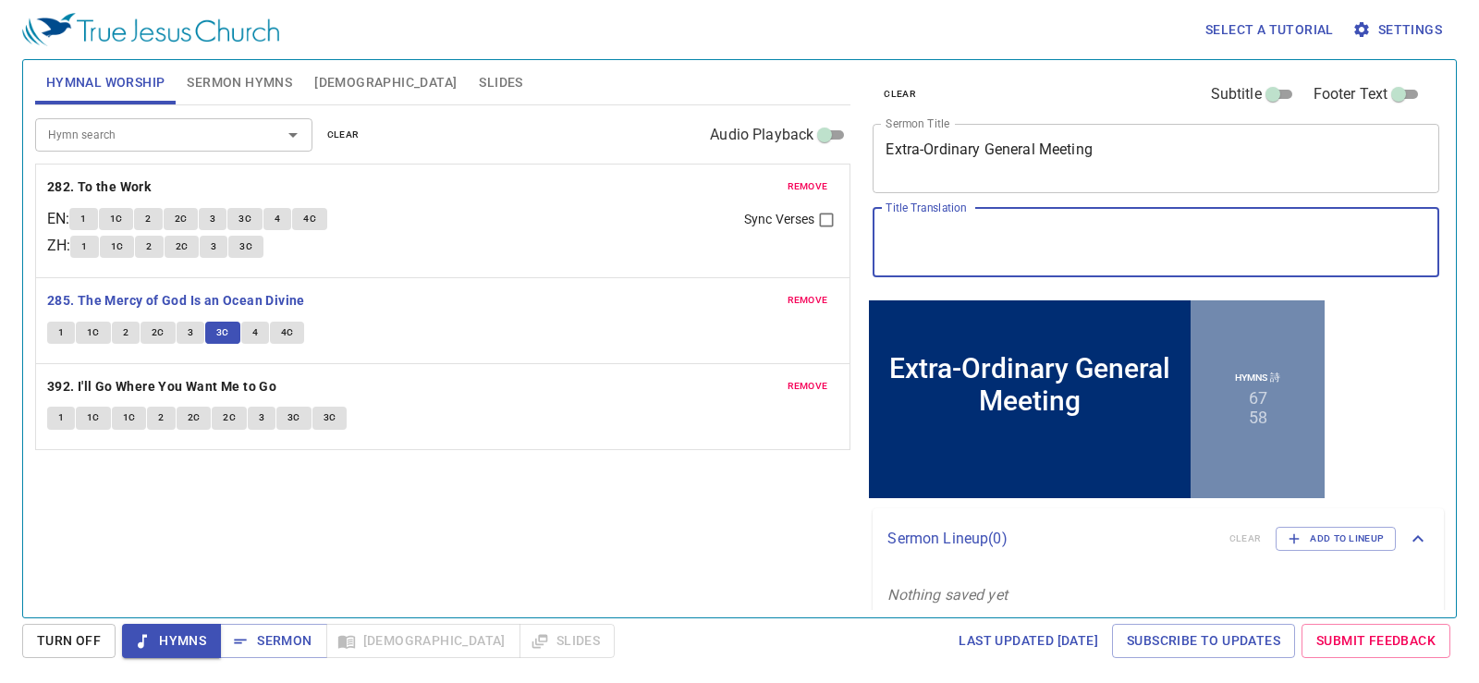
drag, startPoint x: 1040, startPoint y: 255, endPoint x: 1016, endPoint y: 244, distance: 26.5
click at [1036, 253] on textarea "Title Translation" at bounding box center [1156, 242] width 541 height 35
paste textarea "特別股東大會"
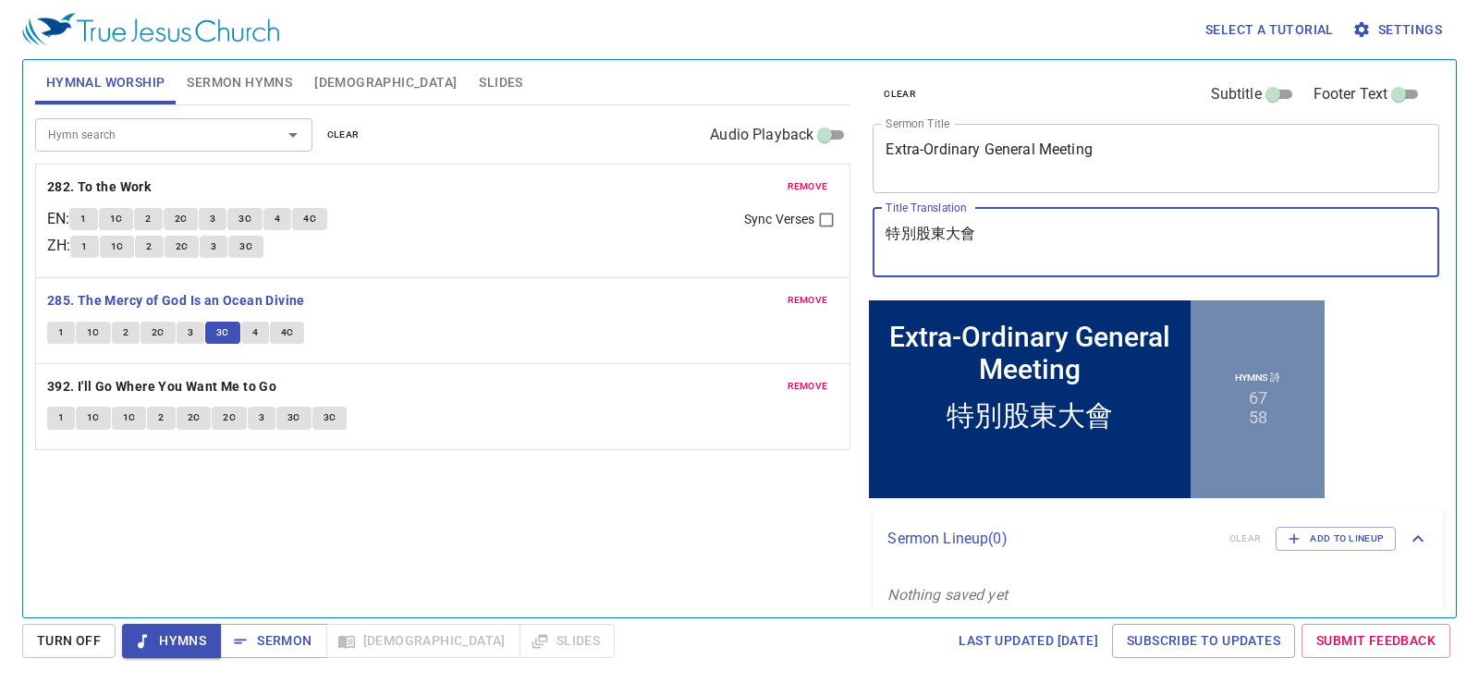
click at [940, 238] on textarea "特別股東大會" at bounding box center [1156, 242] width 541 height 35
type textarea "特別大會"
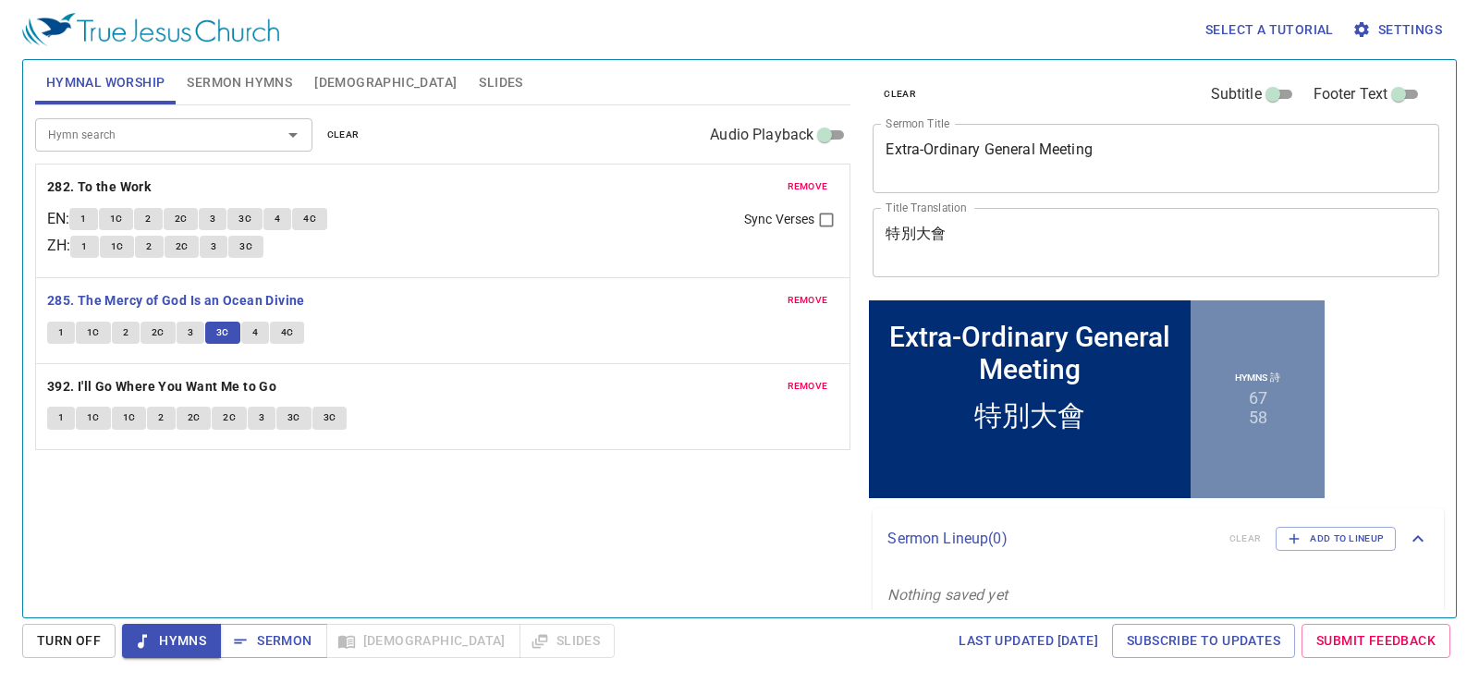
click at [1331, 336] on div "clear Subtitle Footer Text Sermon Title Extra-Ordinary General Meeting x Sermon…" at bounding box center [1155, 332] width 594 height 558
click at [256, 330] on span "4" at bounding box center [255, 333] width 6 height 17
click at [281, 330] on span "4C" at bounding box center [287, 333] width 13 height 17
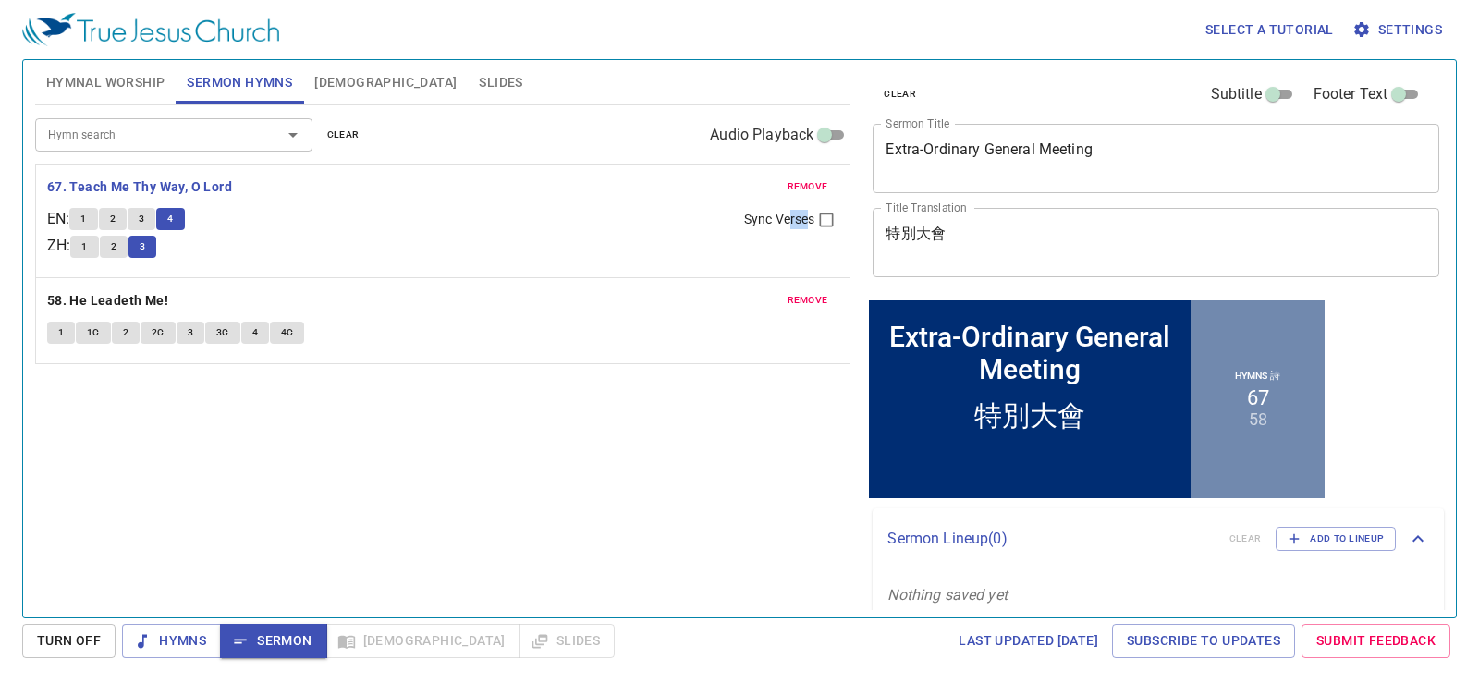
click at [1007, 248] on textarea "特別大會" at bounding box center [1156, 242] width 541 height 35
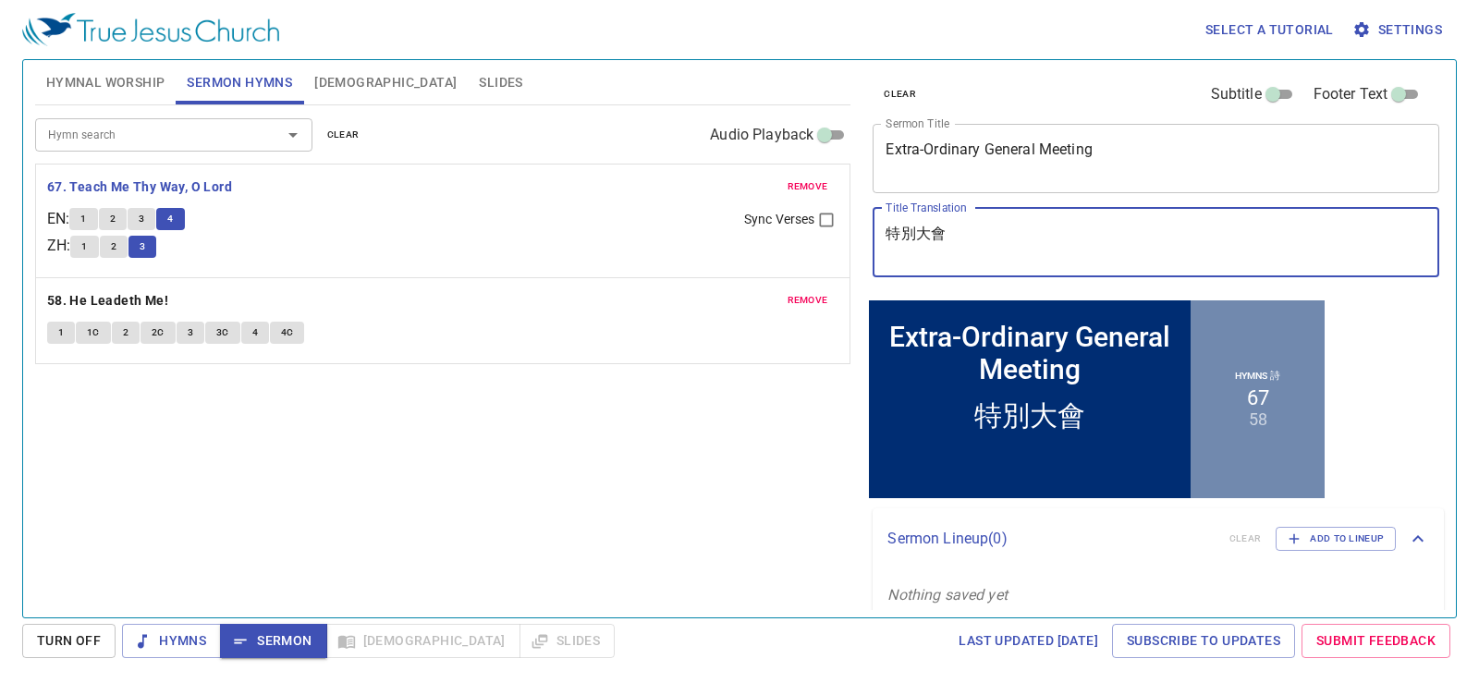
click at [897, 54] on div "Select a tutorial Settings" at bounding box center [736, 29] width 1428 height 59
drag, startPoint x: 924, startPoint y: 234, endPoint x: 1074, endPoint y: 227, distance: 150.9
click at [1074, 227] on textarea "特別大會" at bounding box center [1156, 242] width 541 height 35
drag, startPoint x: 923, startPoint y: 242, endPoint x: 1015, endPoint y: 234, distance: 92.8
click at [1015, 234] on textarea "特別大會" at bounding box center [1156, 242] width 541 height 35
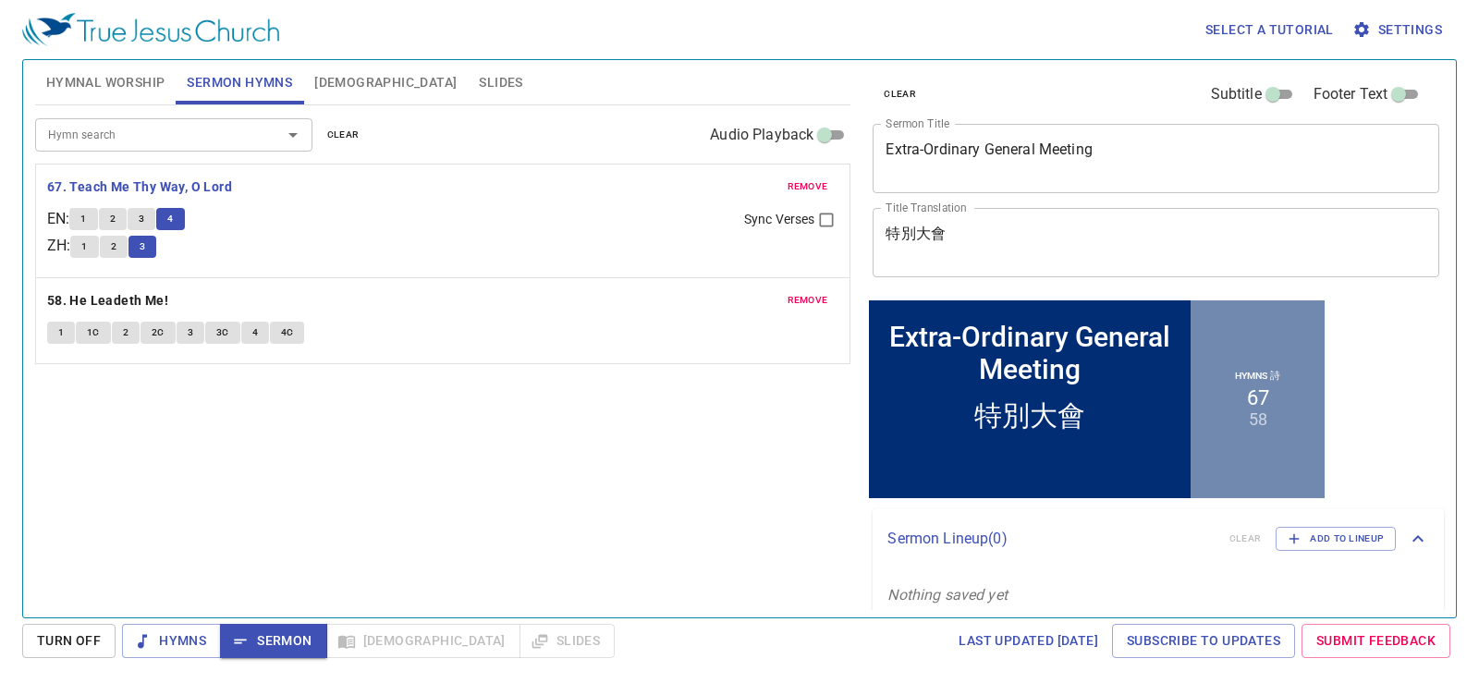
click at [919, 215] on div "特別大會 x Title Translation" at bounding box center [1156, 242] width 567 height 69
paste textarea "臨時[DEMOGRAPHIC_DATA]"
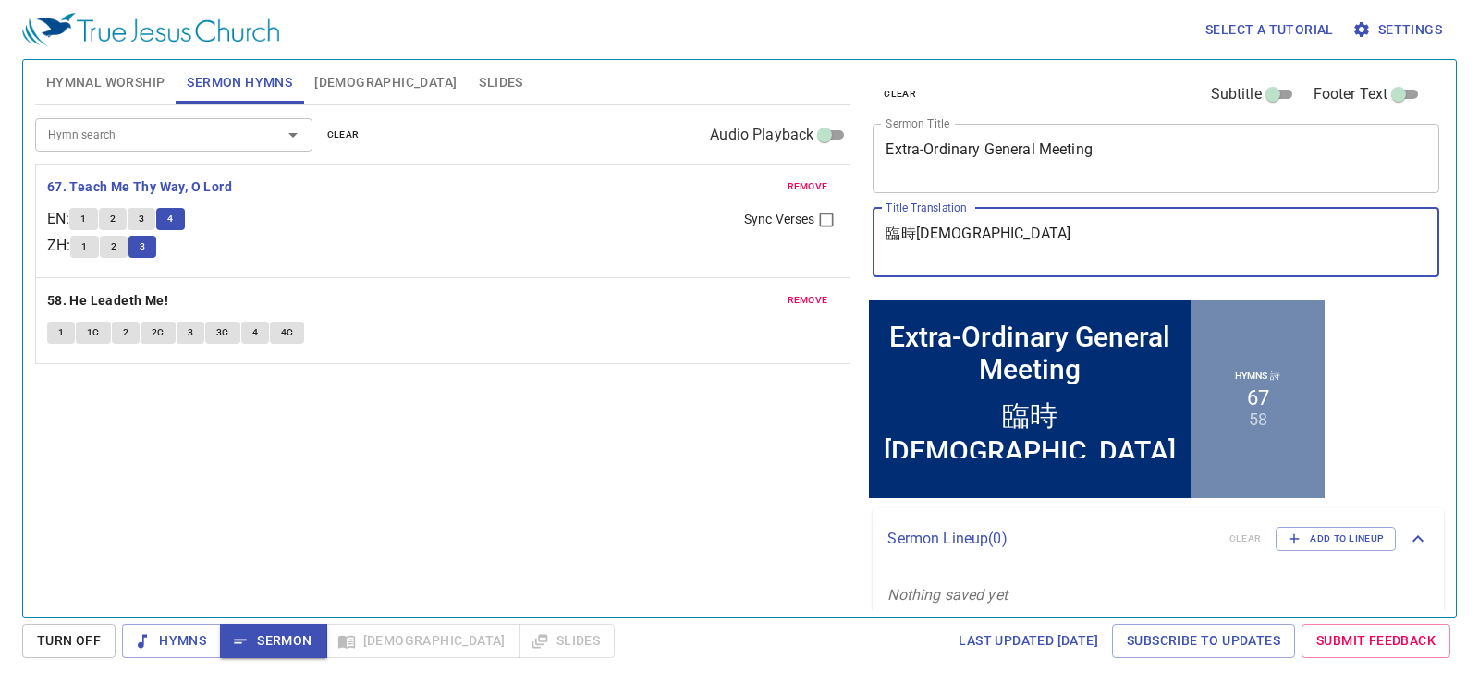
type textarea "臨時[DEMOGRAPHIC_DATA]"
